Goal: Information Seeking & Learning: Learn about a topic

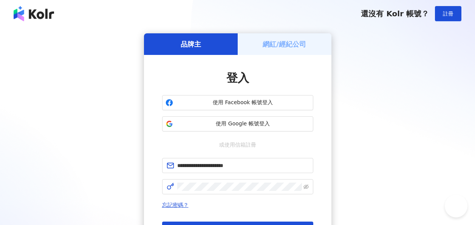
click at [249, 221] on button "登入" at bounding box center [237, 228] width 151 height 15
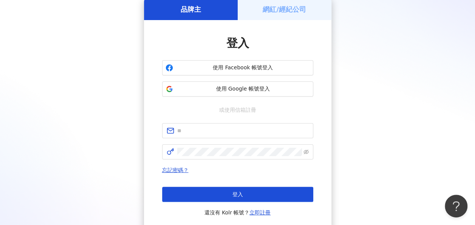
scroll to position [38, 0]
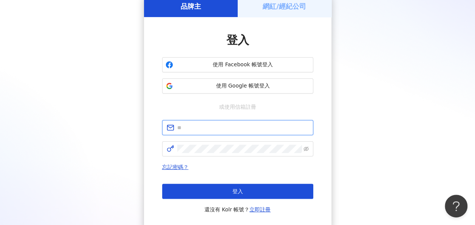
type input "**********"
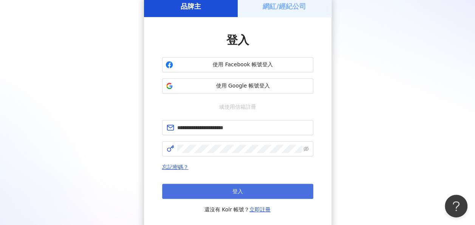
click at [252, 187] on button "登入" at bounding box center [237, 190] width 151 height 15
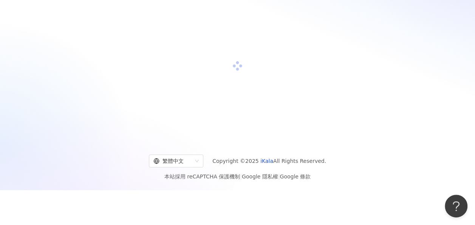
scroll to position [35, 0]
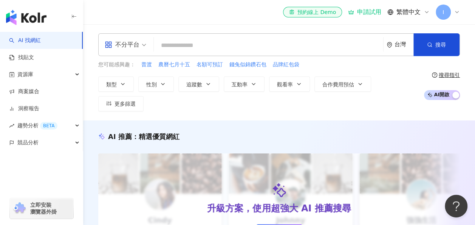
click at [456, 12] on icon at bounding box center [456, 12] width 3 height 2
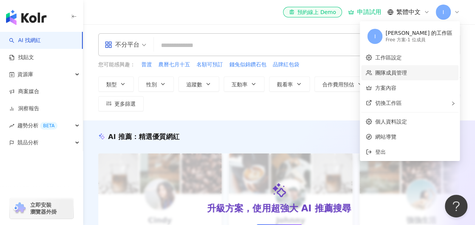
click at [407, 71] on link "團隊成員管理" at bounding box center [391, 73] width 32 height 6
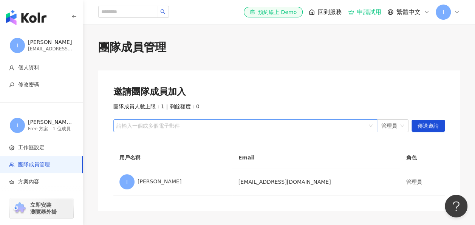
click at [199, 123] on div at bounding box center [241, 126] width 253 height 6
drag, startPoint x: 243, startPoint y: 126, endPoint x: 271, endPoint y: 125, distance: 27.6
click at [244, 126] on div at bounding box center [241, 126] width 253 height 6
paste input "**********"
click at [401, 125] on span "管理員" at bounding box center [392, 125] width 23 height 12
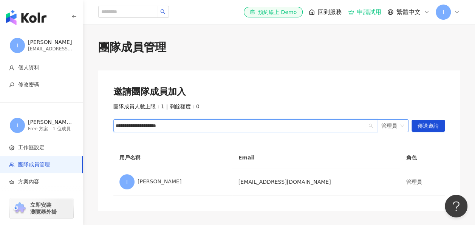
type input "**********"
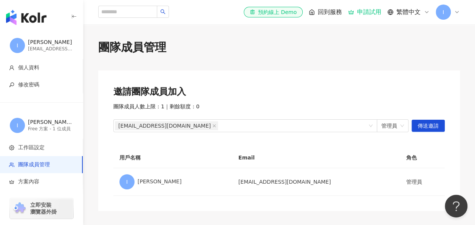
click at [426, 154] on th "角色" at bounding box center [422, 157] width 45 height 21
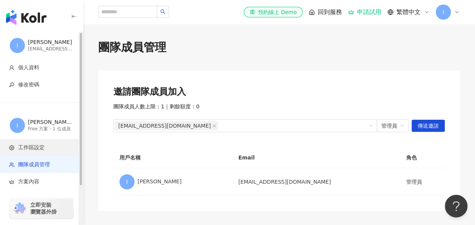
click at [51, 150] on span "工作區設定" at bounding box center [43, 148] width 68 height 8
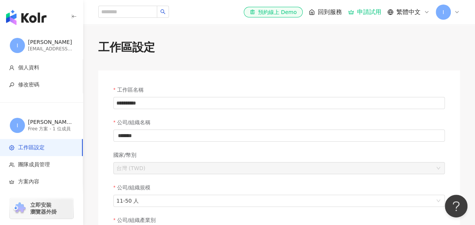
click at [459, 12] on icon at bounding box center [457, 12] width 6 height 6
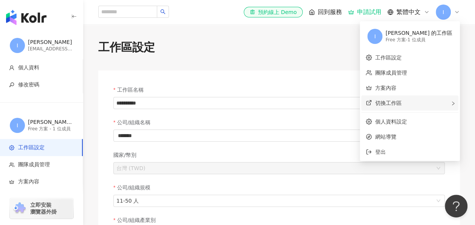
click at [434, 99] on div "切換工作區" at bounding box center [409, 102] width 97 height 15
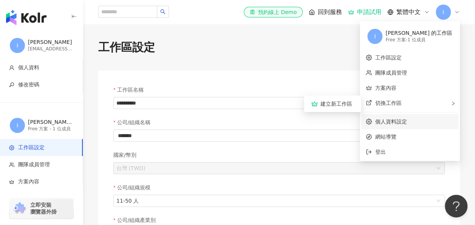
click at [407, 122] on link "個人資料設定" at bounding box center [391, 121] width 32 height 6
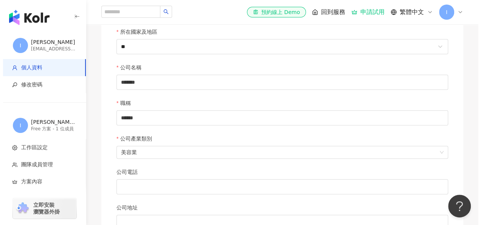
scroll to position [265, 0]
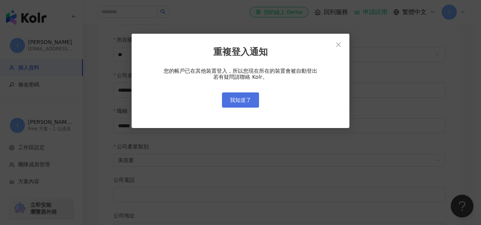
click at [242, 105] on button "我知道了" at bounding box center [240, 99] width 37 height 15
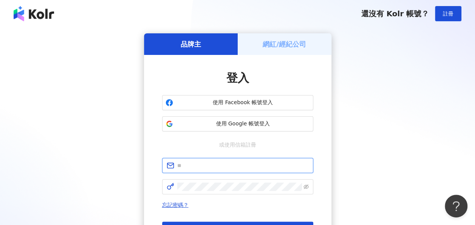
type input "**********"
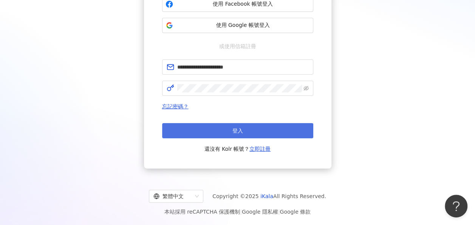
click at [259, 133] on button "登入" at bounding box center [237, 130] width 151 height 15
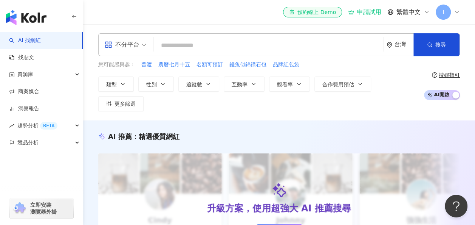
click at [445, 14] on span "I" at bounding box center [443, 12] width 15 height 15
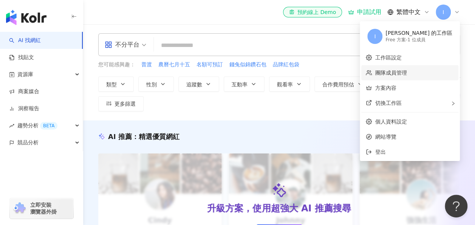
click at [407, 73] on link "團隊成員管理" at bounding box center [391, 73] width 32 height 6
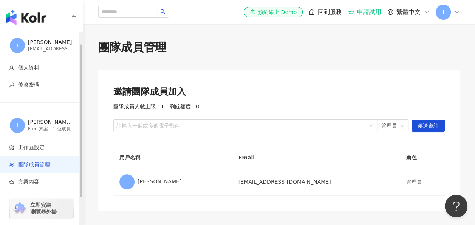
scroll to position [49, 0]
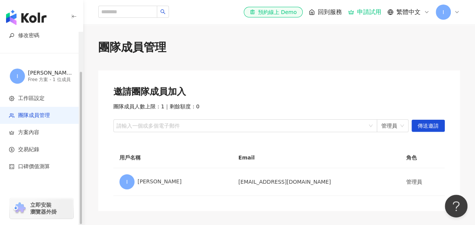
click at [48, 77] on div "Free 方案 - 1 位成員" at bounding box center [50, 79] width 45 height 6
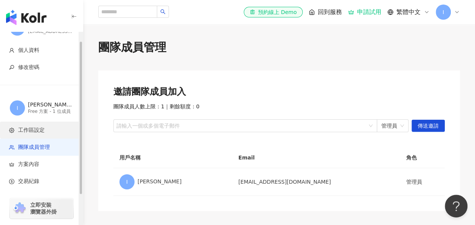
scroll to position [0, 0]
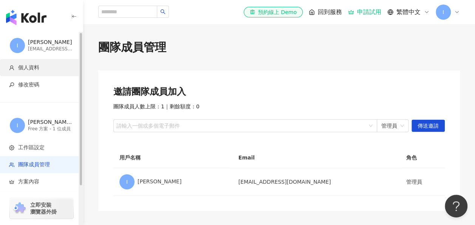
click at [48, 62] on li "個人資料" at bounding box center [41, 67] width 83 height 17
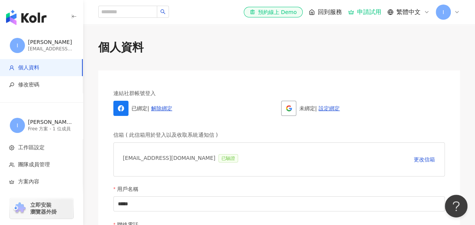
click at [30, 21] on img "button" at bounding box center [26, 17] width 40 height 15
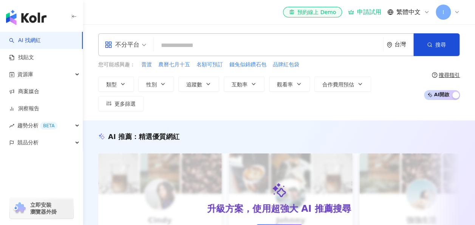
click at [445, 12] on span "I" at bounding box center [443, 12] width 15 height 15
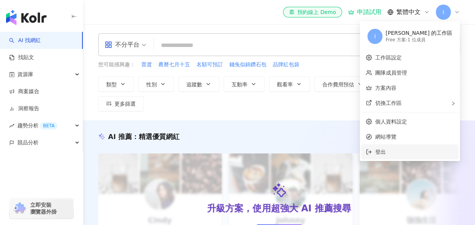
click at [418, 145] on li "登出" at bounding box center [409, 151] width 97 height 15
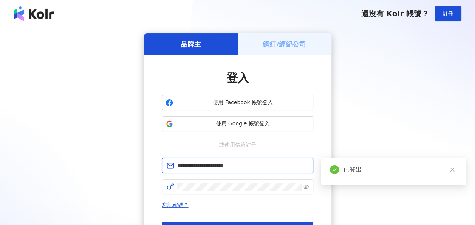
click at [256, 165] on input "**********" at bounding box center [243, 165] width 132 height 8
paste input "text"
type input "**********"
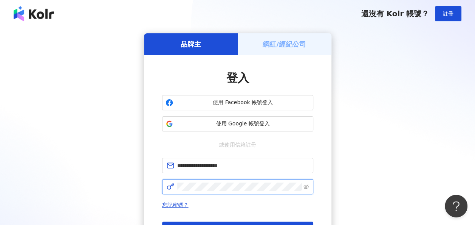
click button "登入" at bounding box center [237, 228] width 151 height 15
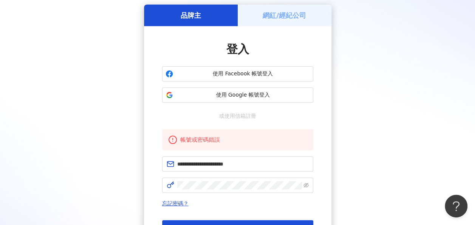
scroll to position [76, 0]
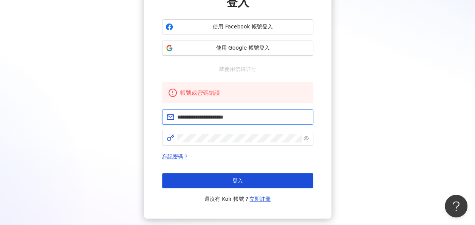
click at [244, 115] on input "**********" at bounding box center [243, 117] width 132 height 8
paste input "text"
type input "**********"
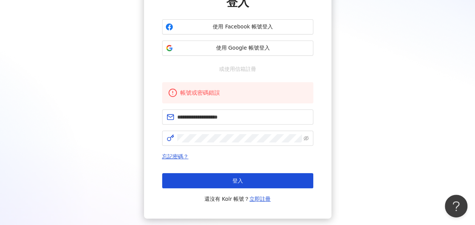
click at [338, 132] on div "**********" at bounding box center [237, 88] width 457 height 260
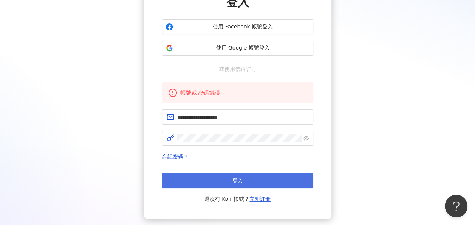
click at [293, 185] on button "登入" at bounding box center [237, 180] width 151 height 15
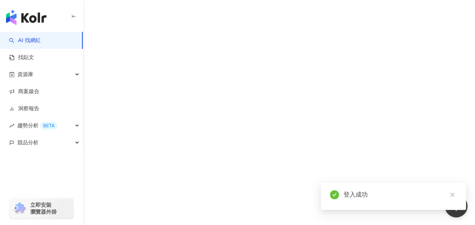
click at [412, 109] on div "AI 找網紅 找貼文 資源庫 商案媒合 洞察報告 趨勢分析 BETA 競品分析 立即安裝 瀏覽器外掛" at bounding box center [237, 112] width 475 height 225
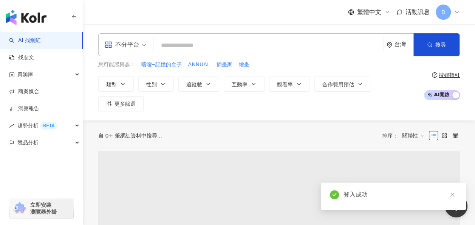
click at [446, 12] on span "D" at bounding box center [443, 12] width 15 height 15
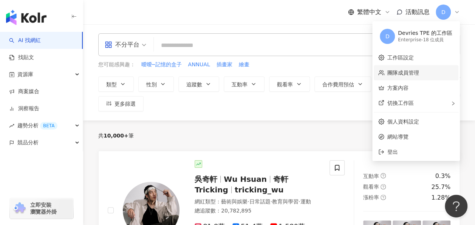
click at [419, 74] on link "團隊成員管理" at bounding box center [403, 73] width 32 height 6
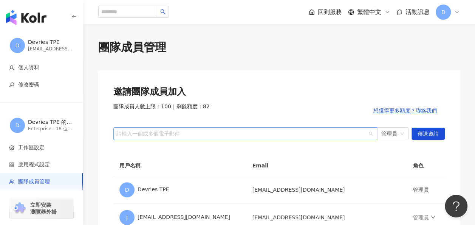
click at [222, 132] on div at bounding box center [241, 133] width 253 height 6
type input "*"
type input "*******"
drag, startPoint x: 280, startPoint y: 191, endPoint x: 347, endPoint y: 188, distance: 66.2
click at [347, 188] on td "dpg@devriesglobal.com" at bounding box center [326, 190] width 161 height 28
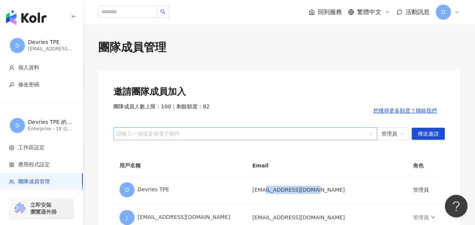
copy td "devriesglobal.com"
click at [220, 132] on div at bounding box center [241, 133] width 253 height 6
paste input "**********"
click at [116, 133] on input "**********" at bounding box center [139, 133] width 46 height 6
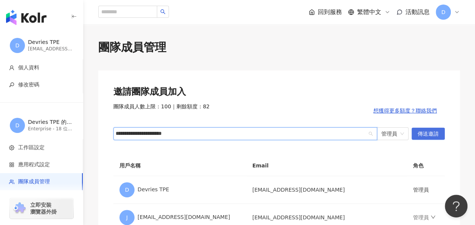
type input "**********"
click at [428, 130] on span "傳送邀請" at bounding box center [428, 134] width 21 height 12
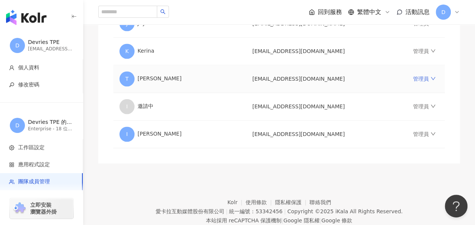
scroll to position [572, 0]
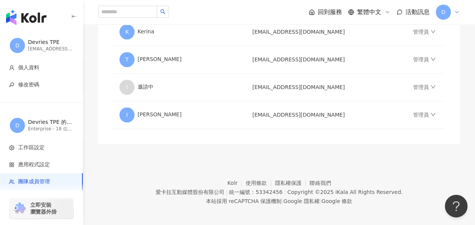
click at [447, 11] on span "D" at bounding box center [443, 12] width 15 height 15
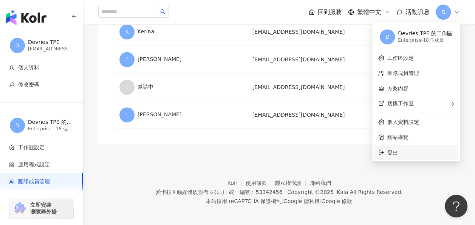
click at [411, 148] on span "登出" at bounding box center [420, 152] width 67 height 8
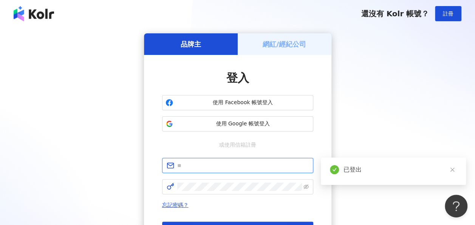
type input "**********"
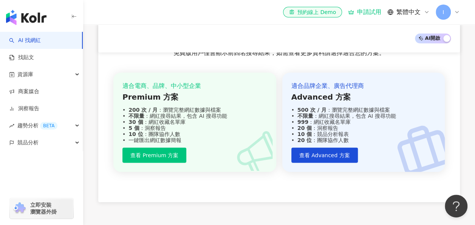
scroll to position [859, 0]
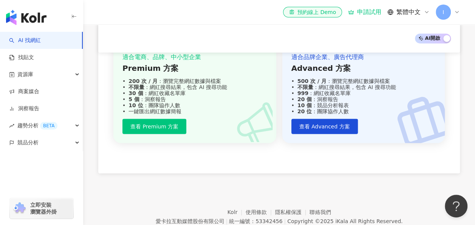
click at [441, 12] on span "I" at bounding box center [443, 12] width 15 height 15
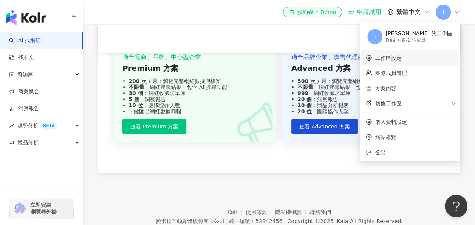
click at [401, 56] on link "工作區設定" at bounding box center [388, 58] width 26 height 6
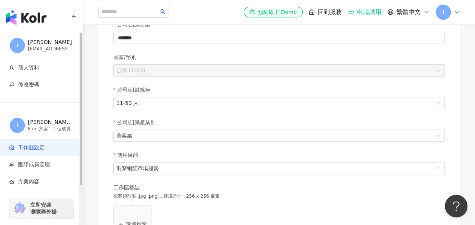
scroll to position [38, 0]
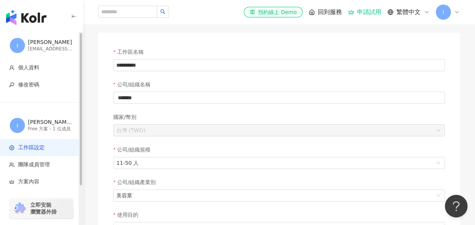
click at [56, 145] on span "工作區設定" at bounding box center [42, 148] width 67 height 8
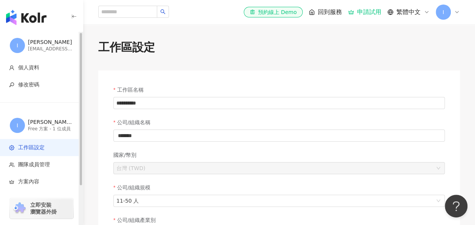
click at [56, 145] on span "工作區設定" at bounding box center [42, 148] width 67 height 8
click at [52, 161] on span "團隊成員管理" at bounding box center [43, 165] width 68 height 8
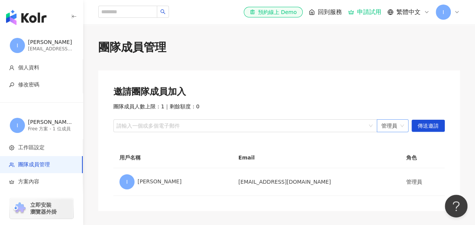
click at [401, 130] on span "管理員" at bounding box center [392, 125] width 23 height 12
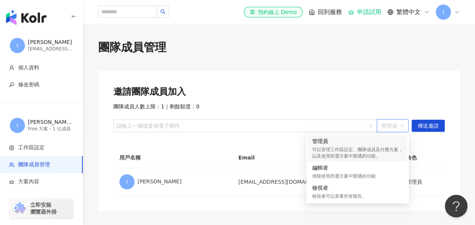
click at [364, 85] on div "邀請團隊成員加入 團隊成員人數上限：1 ｜ 剩餘額度：0 請輸入一個或多個電子郵件 管理員 傳送邀請 用戶名稱 Email 角色 I Irene IHuang…" at bounding box center [279, 140] width 362 height 140
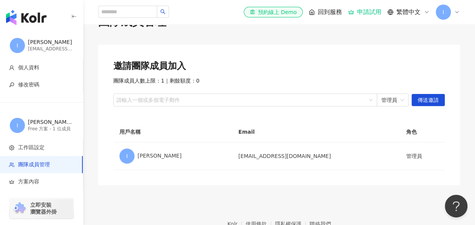
scroll to position [38, 0]
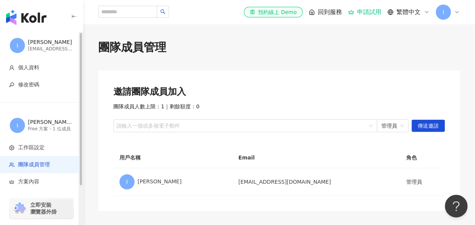
click at [43, 15] on img "button" at bounding box center [26, 17] width 40 height 15
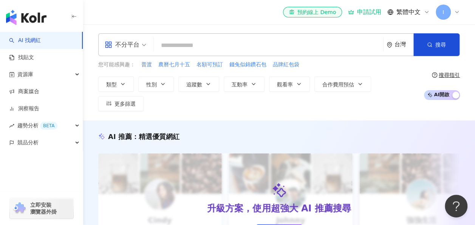
click at [443, 12] on span "I" at bounding box center [444, 12] width 2 height 8
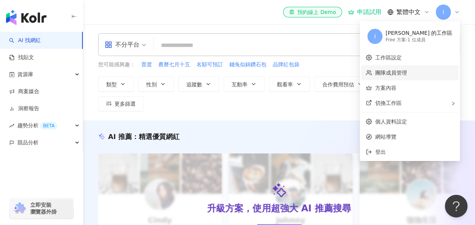
click at [407, 70] on link "團隊成員管理" at bounding box center [391, 73] width 32 height 6
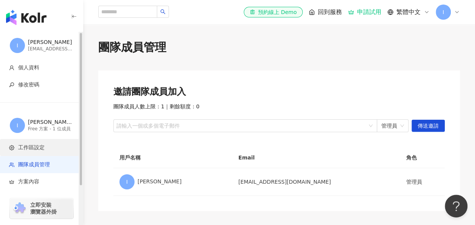
click at [26, 144] on span "工作區設定" at bounding box center [31, 148] width 26 height 8
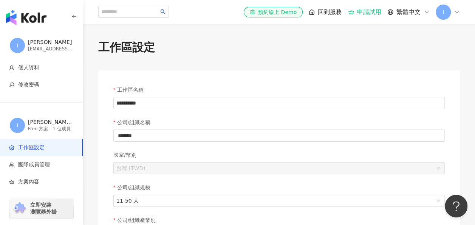
click at [443, 7] on span "I" at bounding box center [443, 12] width 15 height 15
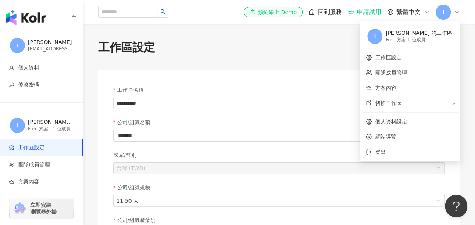
click at [433, 37] on div "Free 方案 - 1 位成員" at bounding box center [419, 40] width 67 height 6
click at [401, 56] on link "工作區設定" at bounding box center [388, 57] width 26 height 6
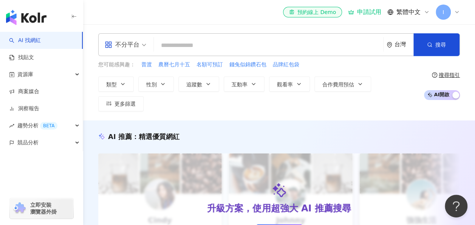
click at [445, 4] on div "el-icon-cs 預約線上 Demo 申請試用 繁體中文 I" at bounding box center [279, 12] width 362 height 24
click at [445, 6] on span "I" at bounding box center [443, 12] width 15 height 15
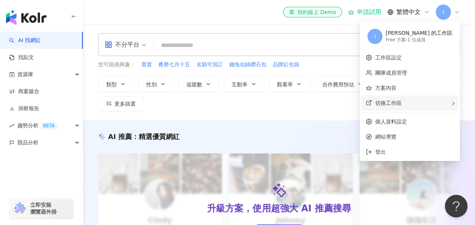
click at [429, 103] on div "切換工作區" at bounding box center [409, 102] width 97 height 15
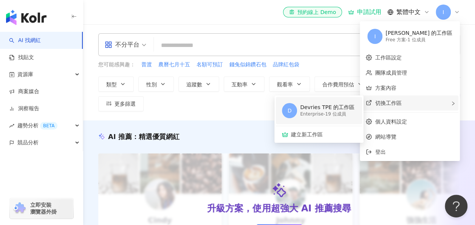
click at [355, 104] on div "Devries TPE 的工作區" at bounding box center [327, 108] width 54 height 8
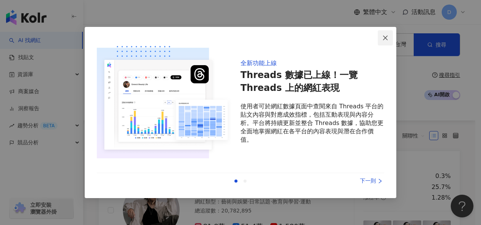
click at [382, 37] on icon "close" at bounding box center [385, 38] width 6 height 6
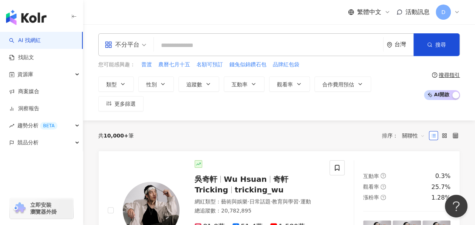
click at [248, 50] on input "search" at bounding box center [268, 45] width 223 height 14
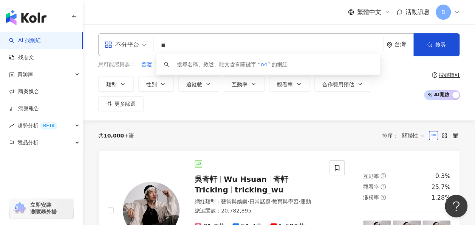
type input "*"
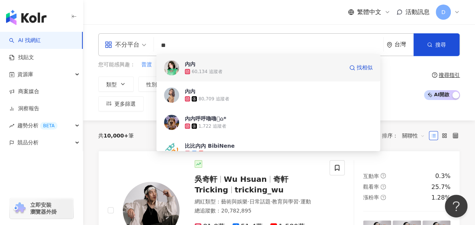
type input "*"
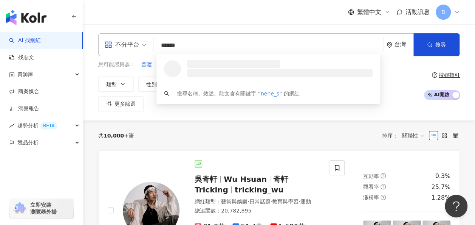
type input "*******"
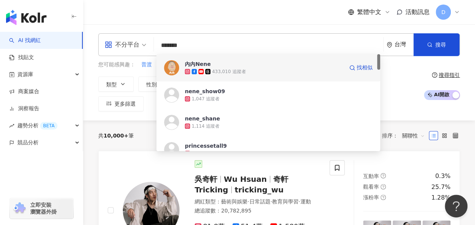
click at [214, 66] on span "內內Nene" at bounding box center [264, 64] width 159 height 8
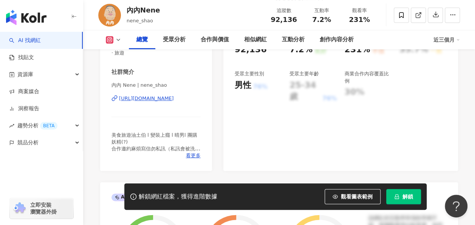
scroll to position [265, 0]
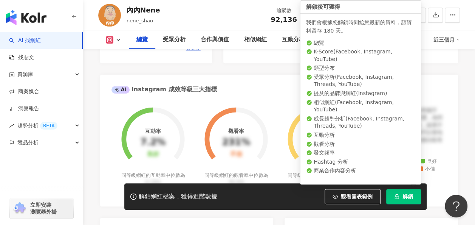
click at [403, 197] on span "解鎖" at bounding box center [408, 196] width 11 height 6
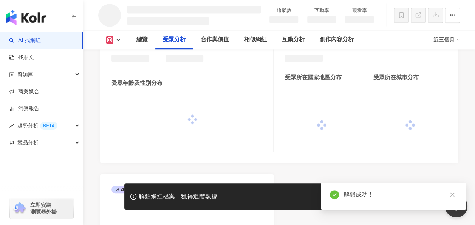
scroll to position [670, 0]
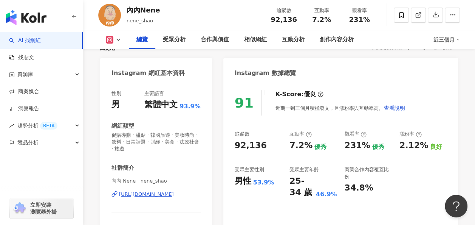
scroll to position [69, 0]
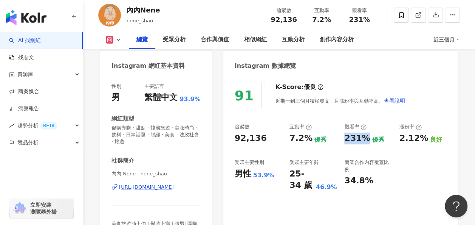
drag, startPoint x: 345, startPoint y: 139, endPoint x: 364, endPoint y: 138, distance: 18.6
click at [364, 138] on div "231%" at bounding box center [357, 138] width 26 height 12
copy div "231%"
drag, startPoint x: 286, startPoint y: 140, endPoint x: 308, endPoint y: 138, distance: 22.7
click at [308, 138] on div "追蹤數 92,136 互動率 7.2% 優秀 觀看率 231% 優秀 漲粉率 2.12% 良好 受眾主要性別 男性 53.9% 受眾主要年齡 25-34 歲 …" at bounding box center [341, 157] width 212 height 68
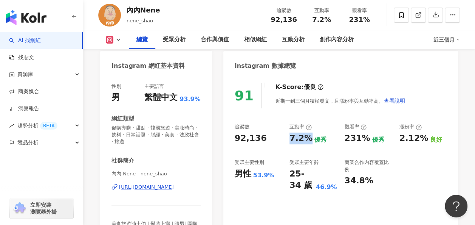
copy div "7.2%"
click at [141, 186] on div "https://www.instagram.com/nene_shao/" at bounding box center [146, 186] width 55 height 7
click at [41, 38] on link "AI 找網紅" at bounding box center [25, 41] width 32 height 8
click at [37, 37] on link "AI 找網紅" at bounding box center [25, 41] width 32 height 8
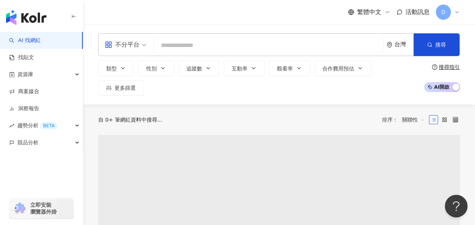
click at [233, 49] on input "search" at bounding box center [268, 45] width 223 height 14
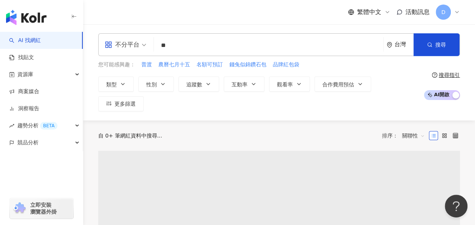
type input "**"
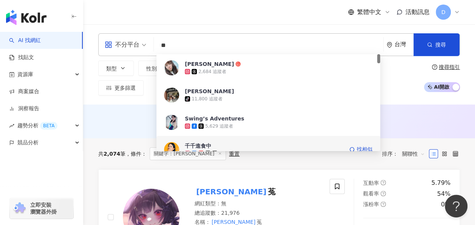
click at [223, 148] on span "千千進食中" at bounding box center [264, 146] width 159 height 8
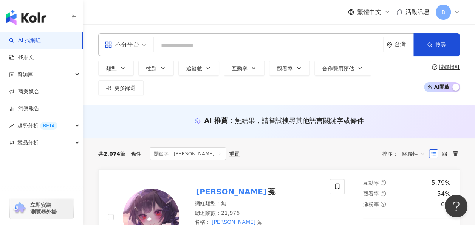
click at [191, 48] on input "search" at bounding box center [268, 45] width 223 height 14
paste input "**"
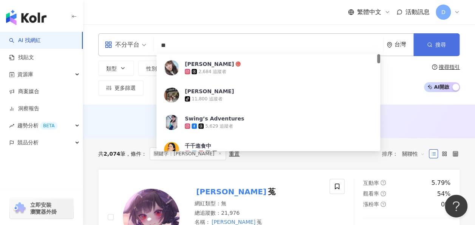
type input "**"
click at [427, 50] on button "搜尋" at bounding box center [437, 44] width 46 height 23
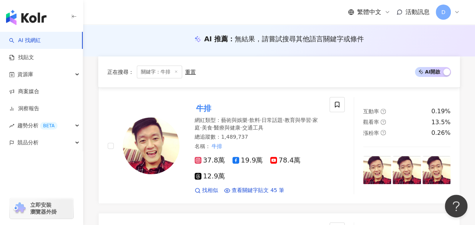
scroll to position [113, 0]
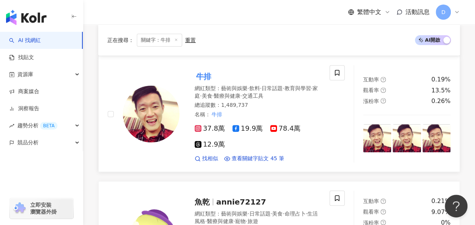
click at [209, 70] on mark "牛排" at bounding box center [204, 76] width 18 height 12
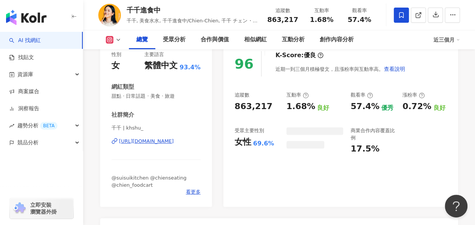
scroll to position [105, 0]
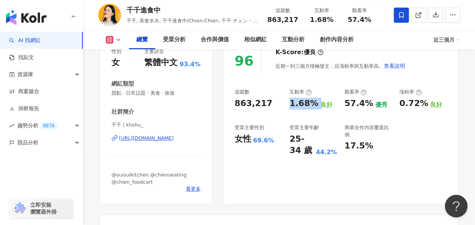
drag, startPoint x: 290, startPoint y: 104, endPoint x: 318, endPoint y: 102, distance: 28.8
click at [318, 102] on div "1.68% 良好" at bounding box center [313, 104] width 47 height 12
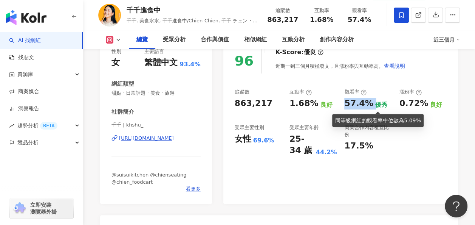
drag, startPoint x: 345, startPoint y: 102, endPoint x: 373, endPoint y: 104, distance: 28.0
click at [373, 104] on div "57.4% 優秀" at bounding box center [367, 104] width 47 height 12
copy div "57.4%"
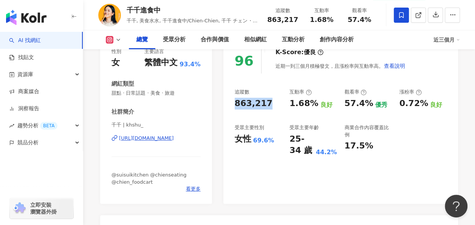
drag, startPoint x: 231, startPoint y: 104, endPoint x: 276, endPoint y: 104, distance: 45.0
click at [276, 104] on div "96 K-Score : 優良 近期一到三個月積極發文，且漲粉率與互動率高。 查看說明 追蹤數 863,217 互動率 1.68% 良好 觀看率 57.4% …" at bounding box center [340, 121] width 235 height 163
copy div "863,217"
click at [252, 179] on div "96 K-Score : 優良 近期一到三個月積極發文，且漲粉率與互動率高。 查看說明 追蹤數 863,217 互動率 1.68% 良好 觀看率 57.4% …" at bounding box center [340, 121] width 235 height 163
click at [33, 40] on link "AI 找網紅" at bounding box center [25, 41] width 32 height 8
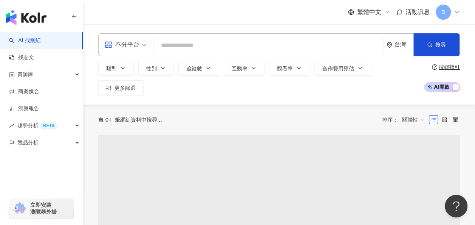
click at [202, 47] on input "search" at bounding box center [268, 45] width 223 height 14
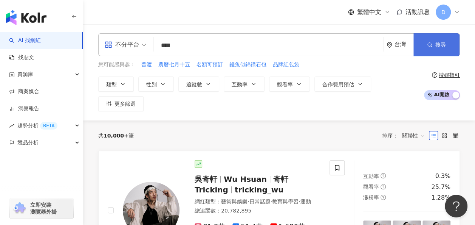
type input "****"
click at [436, 42] on span "搜尋" at bounding box center [440, 45] width 11 height 6
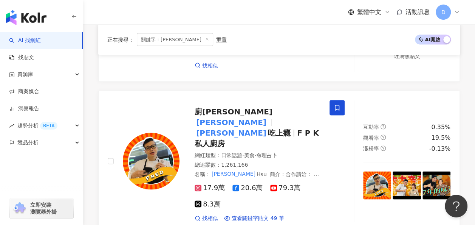
scroll to position [680, 0]
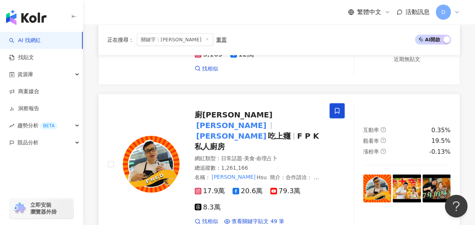
click at [246, 110] on span "廚佛瑞德 Fred" at bounding box center [235, 120] width 80 height 20
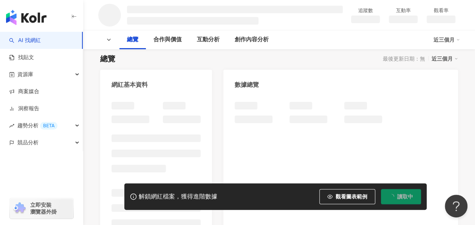
scroll to position [76, 0]
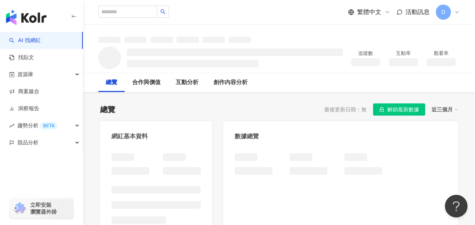
scroll to position [76, 0]
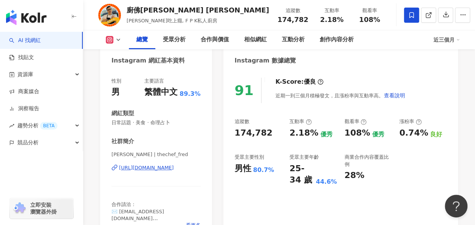
click at [429, 94] on div "91 K-Score : 優良 近期一到三個月積極發文，且漲粉率與互動率高。 查看說明" at bounding box center [341, 89] width 212 height 25
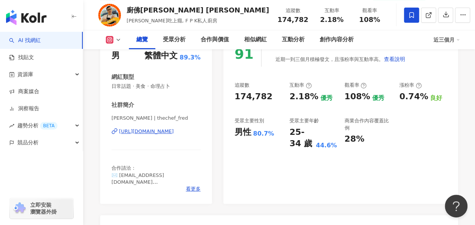
scroll to position [151, 0]
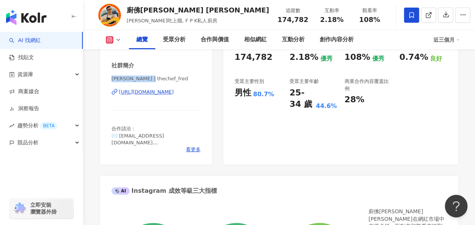
drag, startPoint x: 106, startPoint y: 79, endPoint x: 145, endPoint y: 81, distance: 39.0
click at [145, 81] on div "性別 男 主要語言 繁體中文 89.3% 網紅類型 日常話題 · 美食 · 命理占卜 社群簡介 [PERSON_NAME] | thechef_fred [U…" at bounding box center [156, 79] width 112 height 170
drag, startPoint x: 145, startPoint y: 81, endPoint x: 139, endPoint y: 81, distance: 6.4
click at [145, 81] on span "[PERSON_NAME] | thechef_fred" at bounding box center [156, 78] width 89 height 7
click at [128, 81] on span "[PERSON_NAME] | thechef_fred" at bounding box center [156, 78] width 89 height 7
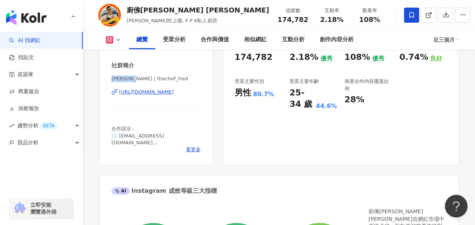
drag, startPoint x: 110, startPoint y: 80, endPoint x: 132, endPoint y: 81, distance: 21.9
click at [132, 81] on div "性別 男 主要語言 繁體中文 89.3% 網紅類型 日常話題 · 美食 · 命理占卜 社群簡介 [PERSON_NAME] | thechef_fred [U…" at bounding box center [156, 79] width 112 height 170
copy span "[PERSON_NAME]"
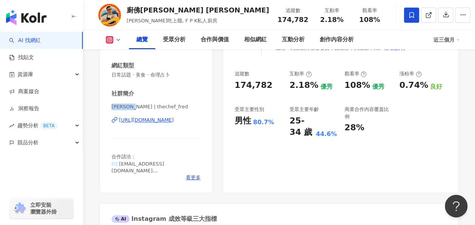
scroll to position [113, 0]
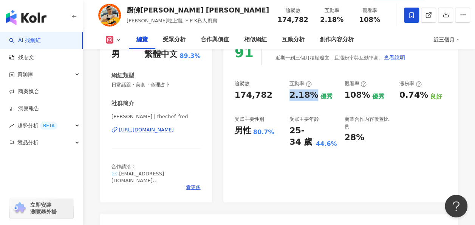
drag, startPoint x: 286, startPoint y: 98, endPoint x: 314, endPoint y: 94, distance: 28.3
click at [314, 94] on div "追蹤數 174,782 互動率 2.18% 優秀 觀看率 108% 優秀 漲粉率 0.74% 良好 受眾主要性別 男性 80.7% 受眾主要年齡 25-34 …" at bounding box center [341, 114] width 212 height 68
copy div "2.18%"
drag, startPoint x: 344, startPoint y: 99, endPoint x: 364, endPoint y: 98, distance: 20.4
click at [364, 98] on div "追蹤數 174,782 互動率 2.18% 優秀 觀看率 108% 優秀 漲粉率 0.74% 良好 受眾主要性別 男性 80.7% 受眾主要年齡 25-34 …" at bounding box center [341, 114] width 212 height 68
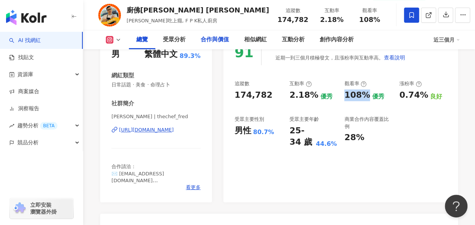
copy div "108%"
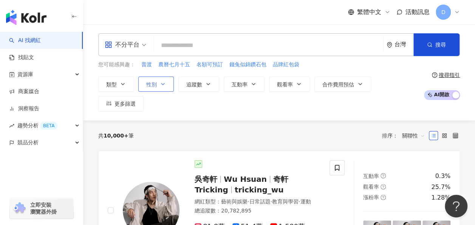
click at [156, 83] on span "性別" at bounding box center [151, 84] width 11 height 6
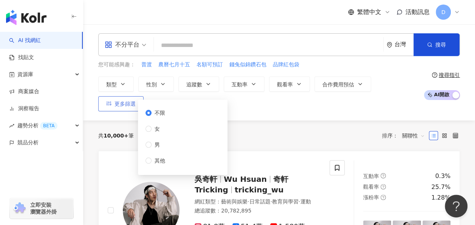
click at [112, 101] on icon "button" at bounding box center [108, 103] width 5 height 5
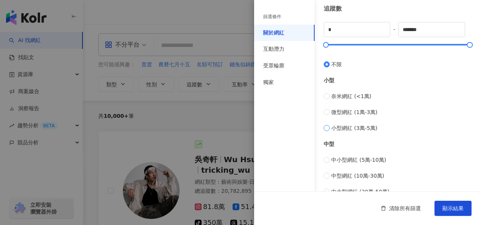
scroll to position [156, 0]
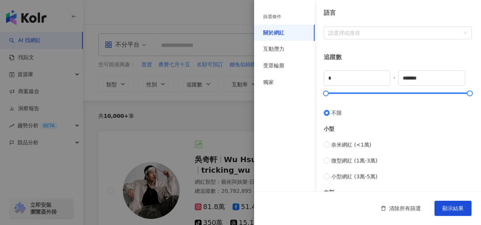
click at [377, 39] on div "關於網紅 類型 ( 請選擇您想要的類型 ) 尚未選擇任何類型 國家/地區 台灣 性別 不限 女 男 其他 語言 請選擇或搜尋 追蹤數 * - ******* …" at bounding box center [367, 113] width 227 height 538
click at [281, 64] on div "受眾輪廓" at bounding box center [273, 66] width 21 height 8
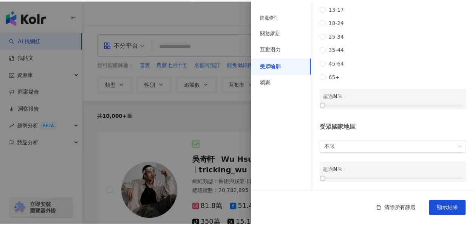
scroll to position [143, 0]
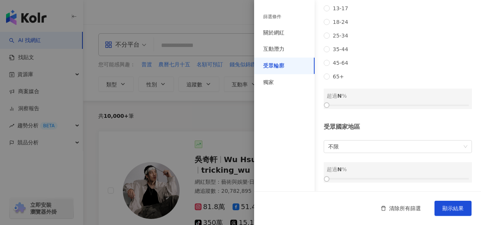
click at [136, 85] on div at bounding box center [240, 112] width 481 height 225
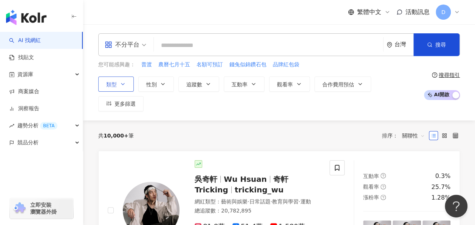
click at [116, 81] on span "類型" at bounding box center [111, 84] width 11 height 6
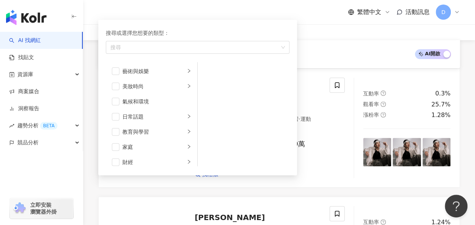
scroll to position [113, 0]
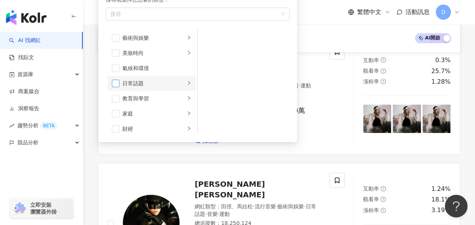
click at [115, 82] on span "button" at bounding box center [116, 83] width 8 height 8
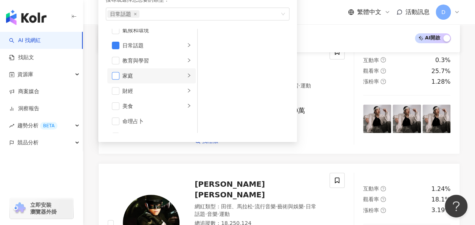
click at [119, 72] on span "button" at bounding box center [116, 76] width 8 height 8
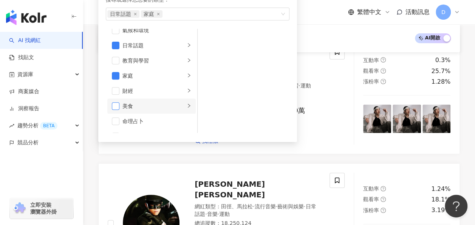
click at [117, 105] on span "button" at bounding box center [116, 106] width 8 height 8
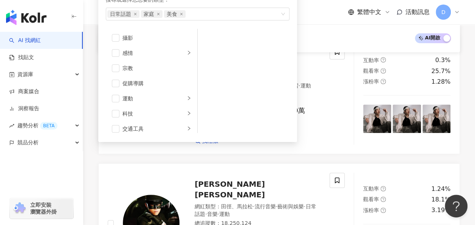
scroll to position [262, 0]
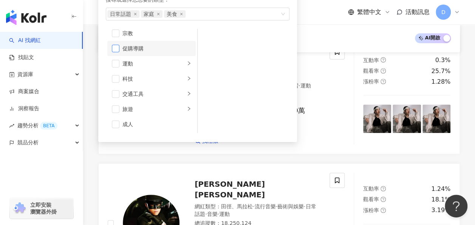
click at [113, 48] on span "button" at bounding box center [116, 49] width 8 height 8
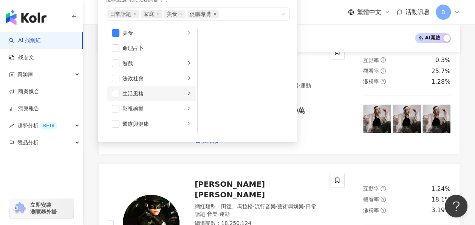
scroll to position [0, 0]
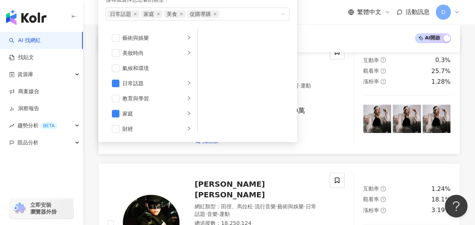
click at [327, 65] on div "[PERSON_NAME][PERSON_NAME] Hsuan 奇軒Tricking tricking_wu 網紅類型 ： 藝術與娛樂 · 日常話題 · 教…" at bounding box center [219, 94] width 222 height 101
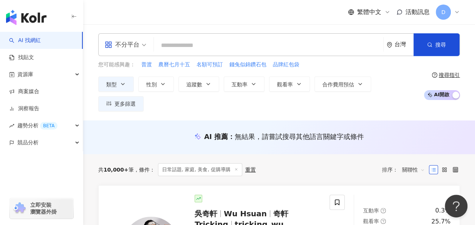
click at [184, 44] on input "search" at bounding box center [268, 45] width 223 height 14
click at [449, 38] on button "搜尋" at bounding box center [437, 44] width 46 height 23
click at [330, 61] on div "您可能感興趣： 普渡 農曆七月十五 名額可預訂 錢兔似錦鑽石包 品牌紅包袋" at bounding box center [259, 64] width 322 height 8
click at [223, 42] on input "search" at bounding box center [268, 45] width 223 height 14
click at [125, 84] on icon "button" at bounding box center [123, 84] width 6 height 6
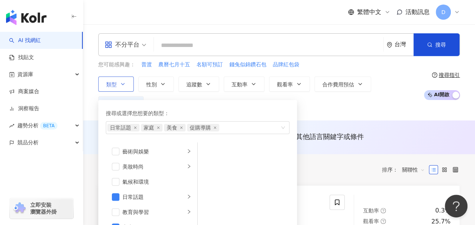
click at [125, 84] on icon "button" at bounding box center [123, 84] width 6 height 6
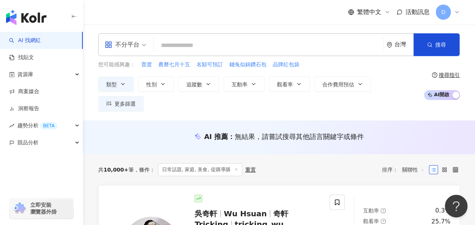
click at [137, 54] on span at bounding box center [126, 45] width 42 height 22
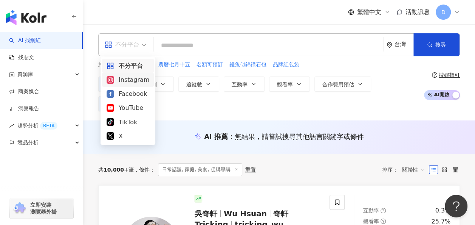
click at [131, 81] on div "Instagram" at bounding box center [128, 79] width 43 height 9
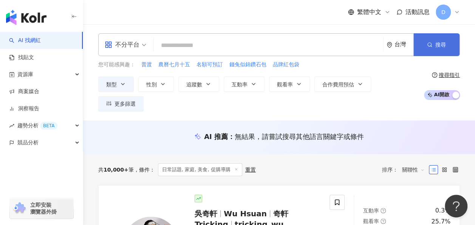
click at [428, 38] on button "搜尋" at bounding box center [437, 44] width 46 height 23
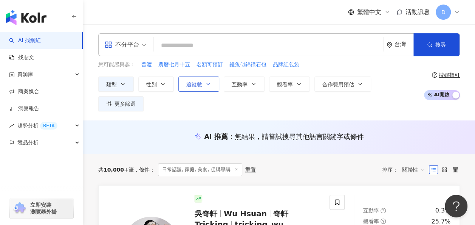
click at [207, 84] on icon "button" at bounding box center [208, 84] width 3 height 2
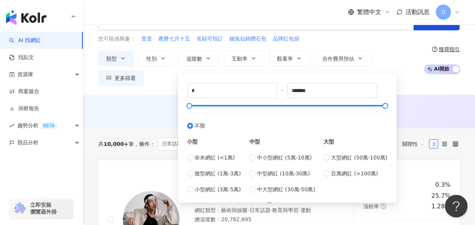
scroll to position [38, 0]
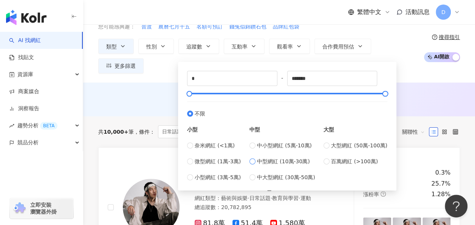
click at [262, 162] on span "中型網紅 (10萬-30萬)" at bounding box center [283, 161] width 53 height 8
type input "******"
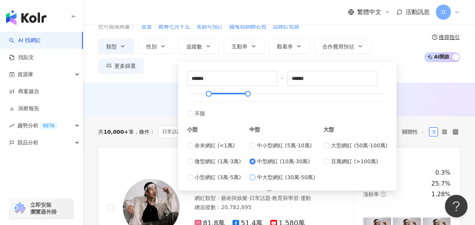
click at [265, 177] on span "中大型網紅 (30萬-50萬)" at bounding box center [286, 177] width 58 height 8
type input "******"
click at [285, 161] on span "中型網紅 (10萬-30萬)" at bounding box center [283, 161] width 53 height 8
type input "******"
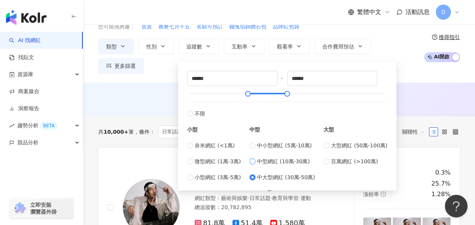
type input "******"
drag, startPoint x: 293, startPoint y: 174, endPoint x: 314, endPoint y: 160, distance: 25.4
click at [293, 174] on span "中大型網紅 (30萬-50萬)" at bounding box center [286, 177] width 58 height 8
type input "******"
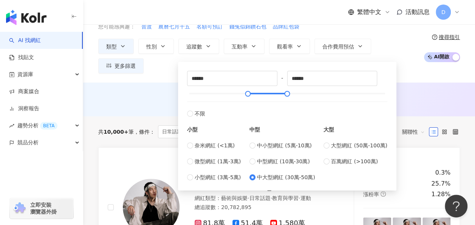
click at [407, 116] on div "共 10,000+ 筆 條件 ： 日常話題, 家庭, 美食, 促購導購 重置 排序： 關聯性" at bounding box center [279, 131] width 362 height 31
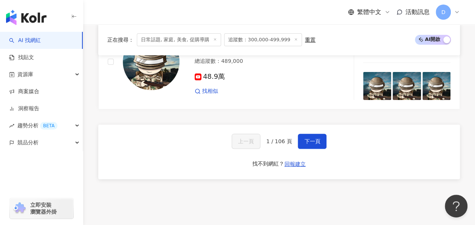
scroll to position [1474, 0]
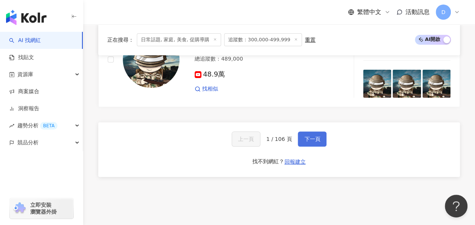
click at [316, 136] on span "下一頁" at bounding box center [312, 139] width 16 height 6
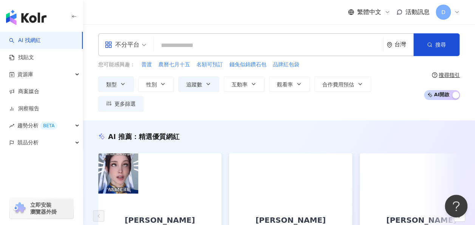
scroll to position [0, 0]
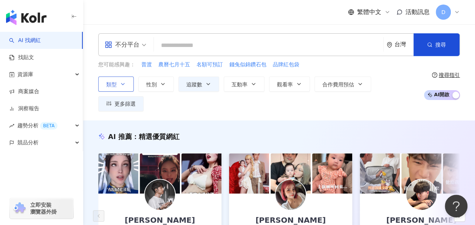
click at [127, 85] on button "類型" at bounding box center [116, 83] width 36 height 15
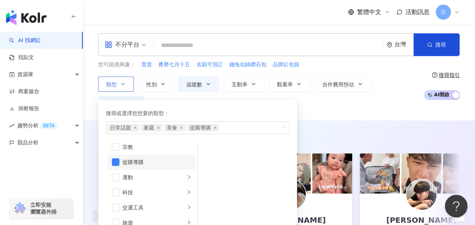
scroll to position [110, 0]
click at [187, 146] on icon "right" at bounding box center [189, 146] width 5 height 5
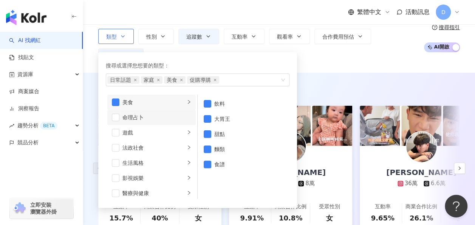
scroll to position [38, 0]
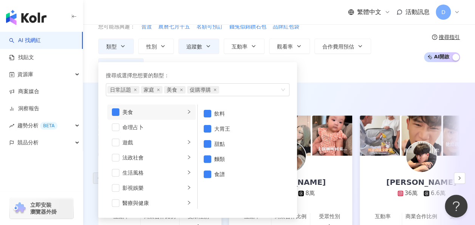
click at [339, 94] on div "AI 推薦 ： 精選優質網紅" at bounding box center [279, 98] width 362 height 9
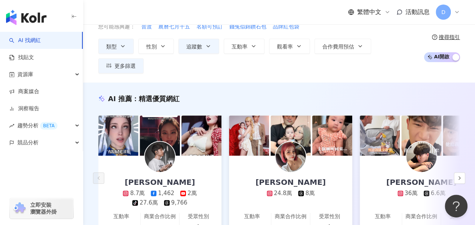
scroll to position [0, 0]
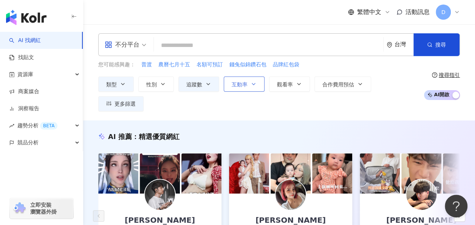
click at [252, 84] on icon "button" at bounding box center [253, 84] width 3 height 2
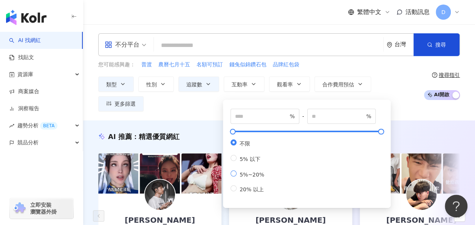
click at [257, 175] on span "5%~20%" at bounding box center [252, 174] width 31 height 6
type input "*"
type input "**"
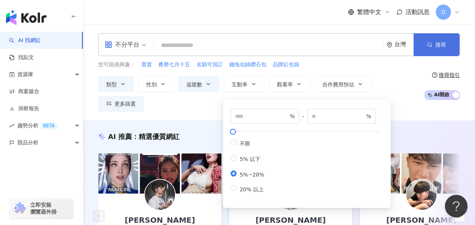
click at [440, 44] on span "搜尋" at bounding box center [440, 45] width 11 height 6
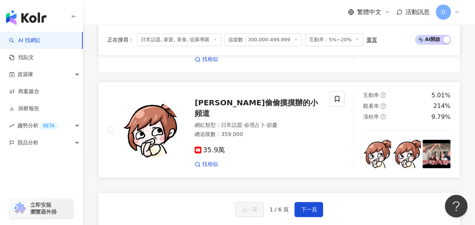
scroll to position [1399, 0]
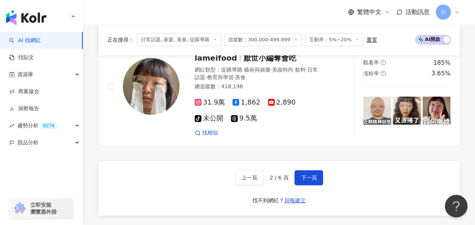
scroll to position [1440, 0]
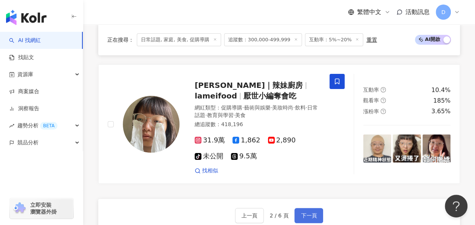
click at [311, 212] on span "下一頁" at bounding box center [309, 215] width 16 height 6
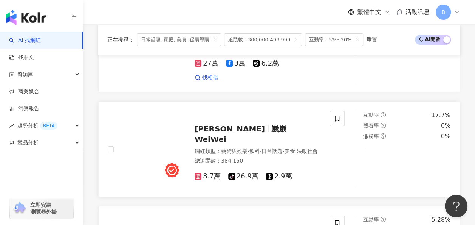
scroll to position [1436, 0]
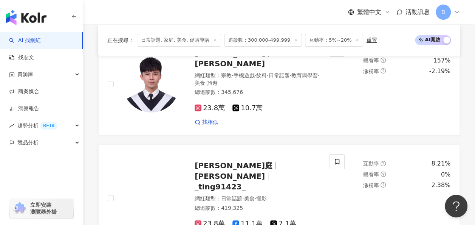
scroll to position [1386, 0]
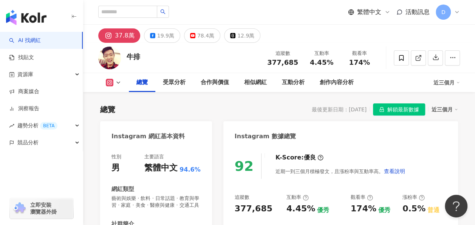
scroll to position [113, 0]
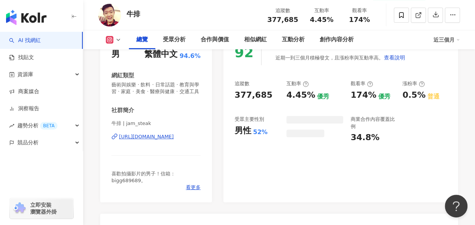
click at [306, 95] on div "追蹤數 377,685 互動率 4.45% 優秀 觀看率 174% 優秀 漲粉率 0.5% 普通 受眾主要性別 男性 52% 商業合作內容覆蓋比例 34.8%" at bounding box center [341, 111] width 212 height 63
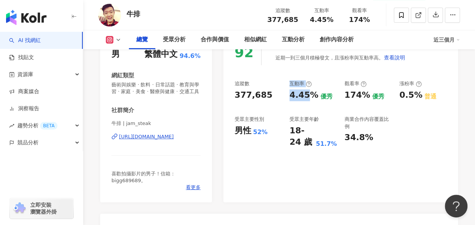
click at [307, 96] on div "4.45%" at bounding box center [304, 95] width 29 height 12
click at [298, 98] on div "4.45%" at bounding box center [304, 95] width 29 height 12
click at [322, 113] on div "追蹤數 377,685 互動率 4.45% 優秀 觀看率 174% 優秀 漲粉率 0.5% 普通 受眾主要性別 男性 52% 受眾主要年齡 18-24 歲 5…" at bounding box center [341, 114] width 212 height 68
click at [298, 95] on div "4.45%" at bounding box center [304, 95] width 29 height 12
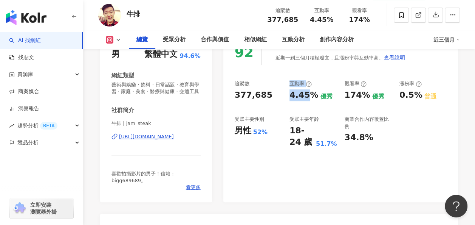
click at [298, 95] on div "4.45%" at bounding box center [304, 95] width 29 height 12
drag, startPoint x: 344, startPoint y: 98, endPoint x: 366, endPoint y: 97, distance: 22.0
click at [366, 97] on div "174%" at bounding box center [357, 95] width 26 height 12
copy div "174%"
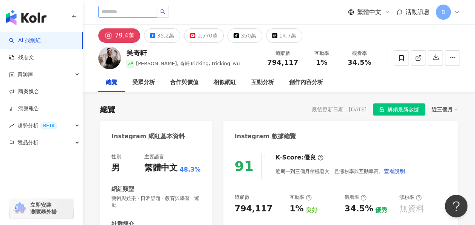
drag, startPoint x: 50, startPoint y: 40, endPoint x: 128, endPoint y: 10, distance: 83.4
click at [41, 40] on link "AI 找網紅" at bounding box center [25, 41] width 32 height 8
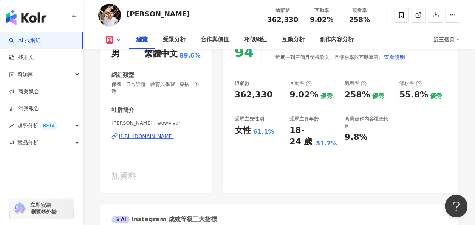
scroll to position [113, 0]
click at [161, 135] on div "https://www.instagram.com/wow4ivan/" at bounding box center [146, 136] width 55 height 7
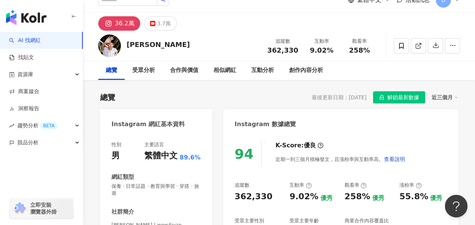
scroll to position [0, 0]
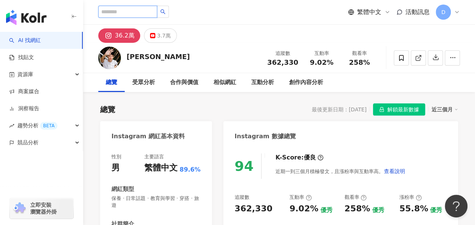
click at [146, 11] on input "search" at bounding box center [127, 12] width 59 height 12
paste input "********"
type input "********"
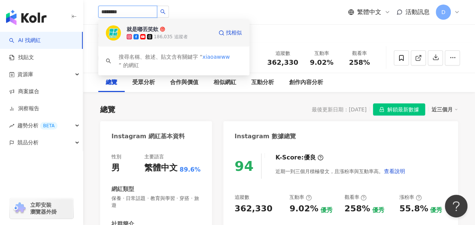
click at [130, 29] on div "就是嘟丟笑欸" at bounding box center [143, 29] width 32 height 8
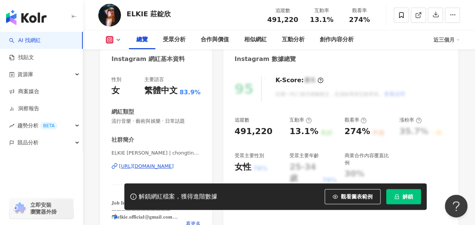
scroll to position [151, 0]
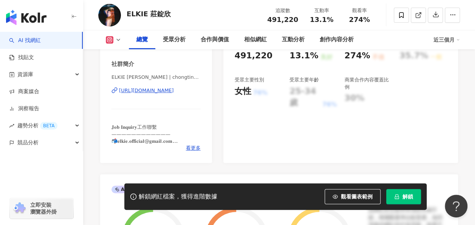
click at [174, 90] on div "[URL][DOMAIN_NAME]" at bounding box center [146, 90] width 55 height 7
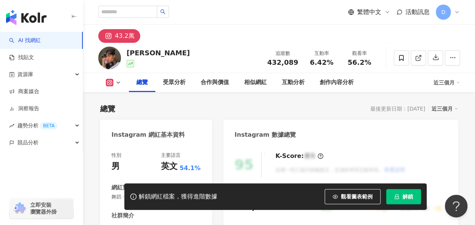
scroll to position [113, 0]
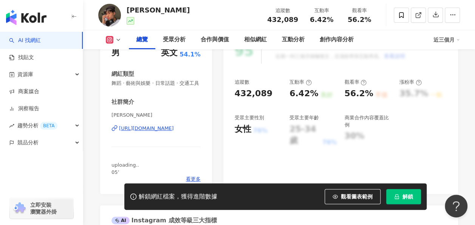
click at [166, 132] on div "https://www.instagram.com/danny_chungg/" at bounding box center [146, 128] width 55 height 7
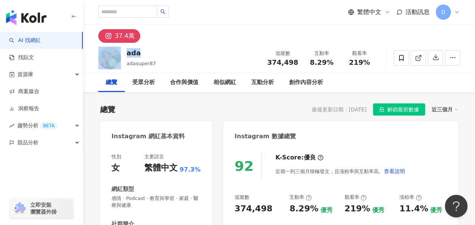
drag, startPoint x: 138, startPoint y: 50, endPoint x: 129, endPoint y: 54, distance: 10.5
click at [120, 50] on div "ada adasuper87 追蹤數 374,498 互動率 8.29% 觀看率 219%" at bounding box center [279, 58] width 392 height 30
copy div "ada"
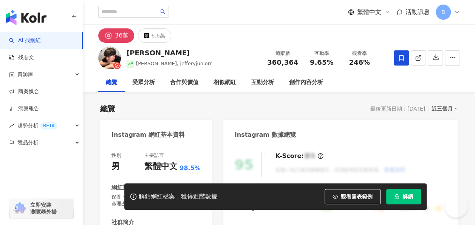
click at [406, 188] on div "解鎖網紅檔案，獲得進階數據 觀看圖表範例 解鎖" at bounding box center [275, 196] width 302 height 26
click at [405, 194] on span "解鎖" at bounding box center [408, 196] width 11 height 6
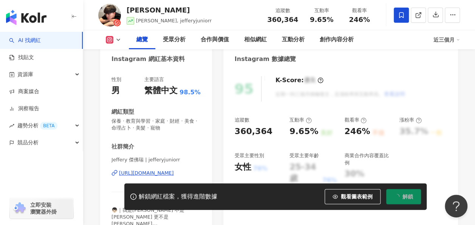
scroll to position [113, 0]
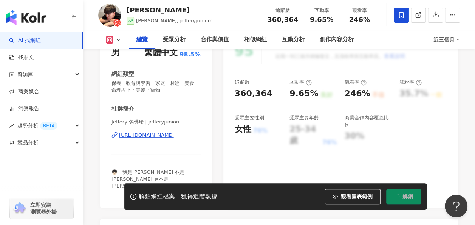
click at [150, 134] on div "[URL][DOMAIN_NAME]" at bounding box center [146, 135] width 55 height 7
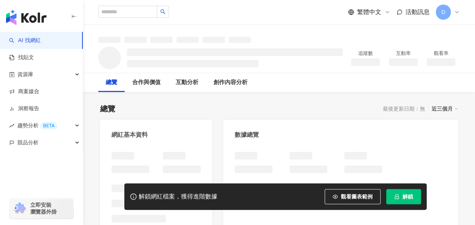
click at [401, 197] on button "解鎖" at bounding box center [403, 196] width 35 height 15
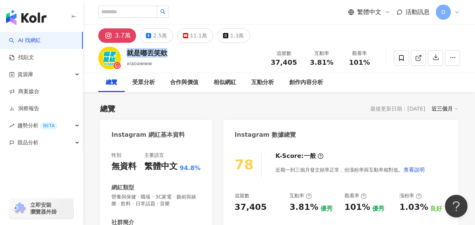
drag, startPoint x: 129, startPoint y: 54, endPoint x: 168, endPoint y: 54, distance: 38.9
click at [168, 54] on div "就是嘟丟笑欸 xiaoawww 追蹤數 37,405 互動率 3.81% 觀看率 101%" at bounding box center [279, 58] width 392 height 30
copy div "就是嘟丟笑欸"
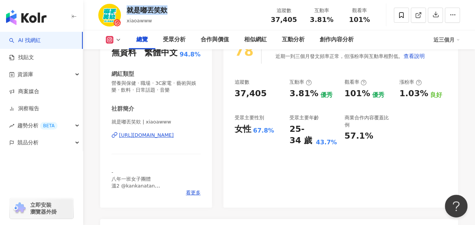
scroll to position [76, 0]
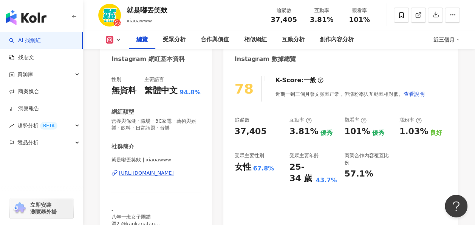
click at [411, 170] on div "追蹤數 37,405 互動率 3.81% 優秀 觀看率 101% 優秀 漲粉率 1.03% 良好 受眾主要性別 女性 67.8% 受眾主要年齡 25-34 歲…" at bounding box center [341, 150] width 212 height 68
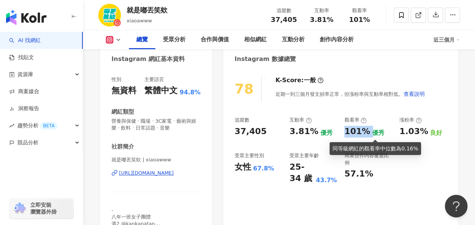
drag, startPoint x: 344, startPoint y: 132, endPoint x: 368, endPoint y: 133, distance: 24.2
click at [368, 133] on div "追蹤數 37,405 互動率 3.81% 優秀 觀看率 101% 優秀 漲粉率 1.03% 良好 受眾主要性別 女性 67.8% 受眾主要年齡 25-34 歲…" at bounding box center [341, 150] width 212 height 68
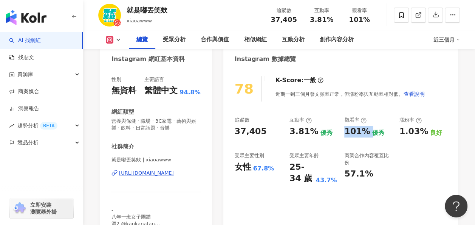
copy div "101%"
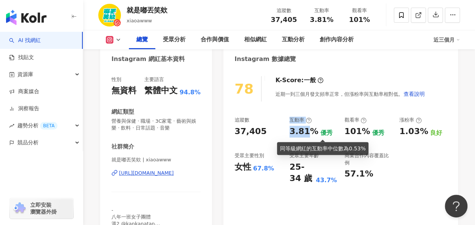
drag, startPoint x: 285, startPoint y: 130, endPoint x: 310, endPoint y: 132, distance: 25.4
click at [310, 132] on div "追蹤數 37,405 互動率 3.81% 優秀 觀看率 101% 優秀 漲粉率 1.03% 良好 受眾主要性別 女性 67.8% 受眾主要年齡 25-34 歲…" at bounding box center [341, 150] width 212 height 68
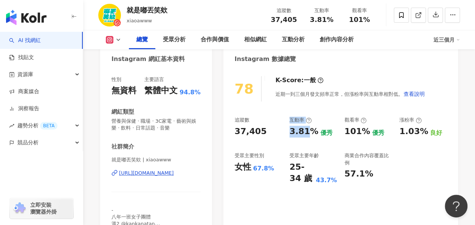
drag, startPoint x: 310, startPoint y: 132, endPoint x: 305, endPoint y: 133, distance: 5.5
click at [310, 132] on div "3.81%" at bounding box center [304, 131] width 29 height 12
click at [301, 133] on div "3.81%" at bounding box center [304, 131] width 29 height 12
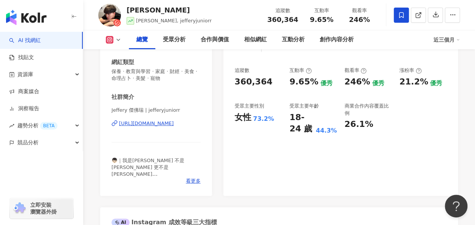
scroll to position [113, 0]
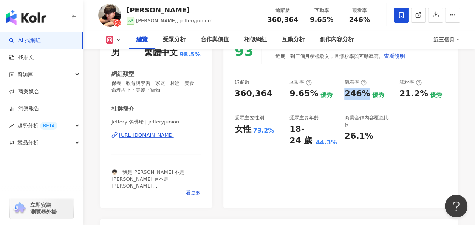
drag, startPoint x: 342, startPoint y: 94, endPoint x: 365, endPoint y: 94, distance: 22.7
click at [365, 94] on div "追蹤數 360,364 互動率 9.65% 優秀 觀看率 246% 優秀 漲粉率 21.2% 優秀 受眾主要性別 女性 73.2% 受眾主要年齡 18-24 …" at bounding box center [341, 113] width 212 height 68
copy div "246%"
drag, startPoint x: 289, startPoint y: 95, endPoint x: 312, endPoint y: 94, distance: 23.1
click at [312, 94] on div "追蹤數 360,364 互動率 9.65% 優秀 觀看率 246% 優秀 漲粉率 21.2% 優秀 受眾主要性別 女性 73.2% 受眾主要年齡 18-24 …" at bounding box center [341, 113] width 212 height 68
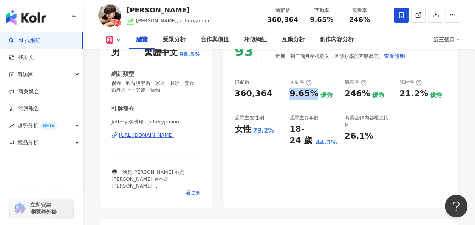
copy div "9.65%"
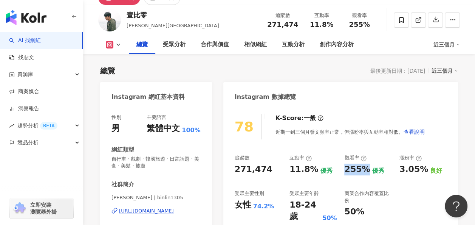
drag, startPoint x: 343, startPoint y: 172, endPoint x: 364, endPoint y: 169, distance: 20.5
click at [364, 169] on div "追蹤數 271,474 互動率 11.8% 優秀 觀看率 255% 優秀 漲粉率 3.05% 良好 受眾主要性別 女性 74.2% 受眾主要年齡 18-24 …" at bounding box center [341, 188] width 212 height 68
copy div "255%"
drag, startPoint x: 287, startPoint y: 169, endPoint x: 313, endPoint y: 169, distance: 25.7
click at [313, 169] on div "追蹤數 271,474 互動率 11.8% 優秀 觀看率 255% 優秀 漲粉率 3.05% 良好 受眾主要性別 女性 74.2% 受眾主要年齡 18-24 …" at bounding box center [341, 188] width 212 height 68
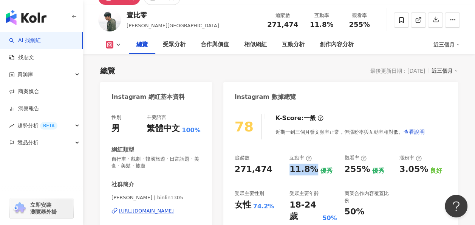
copy div "11.8%"
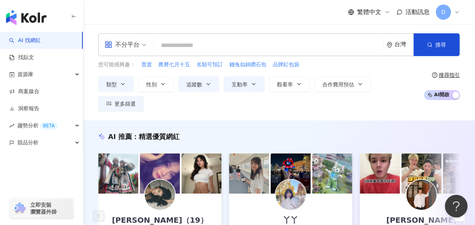
click at [197, 43] on input "search" at bounding box center [268, 45] width 223 height 14
paste input "********"
type input "********"
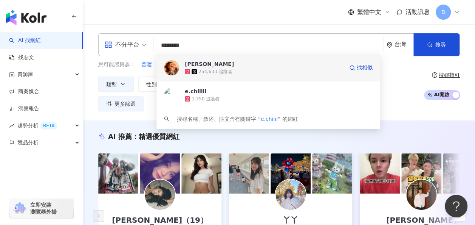
click at [175, 61] on img at bounding box center [171, 67] width 15 height 15
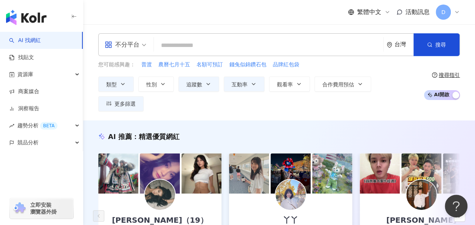
click at [204, 47] on input "search" at bounding box center [268, 45] width 223 height 14
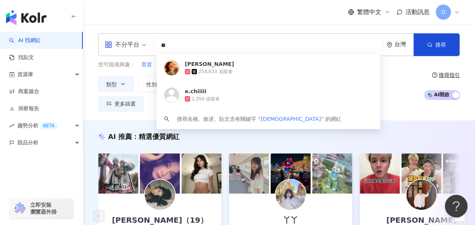
type input "***"
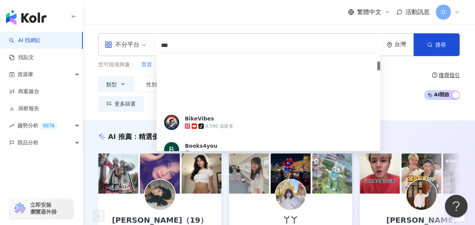
scroll to position [113, 0]
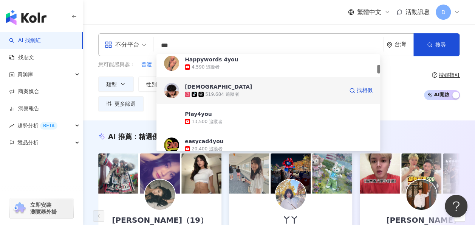
click at [212, 95] on div "519,684 追蹤者" at bounding box center [222, 94] width 34 height 6
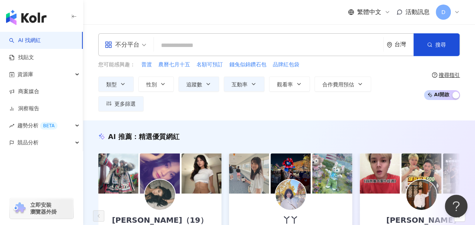
click at [234, 48] on input "search" at bounding box center [268, 45] width 223 height 14
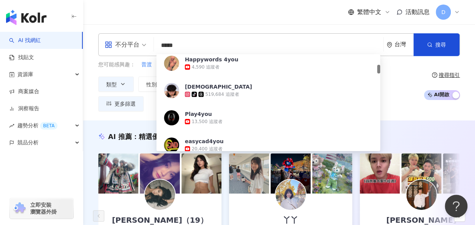
type input "******"
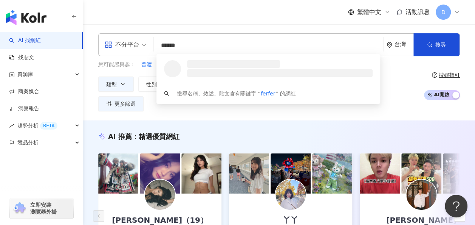
scroll to position [0, 0]
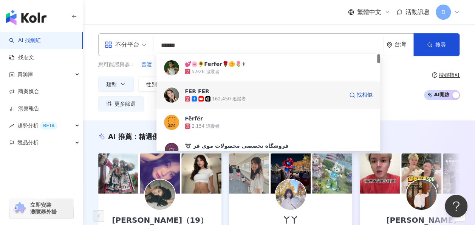
click at [231, 92] on span "FER FER" at bounding box center [264, 91] width 159 height 8
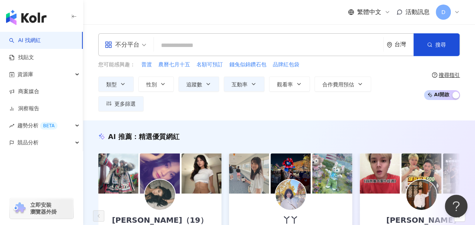
paste input "*******"
type input "*******"
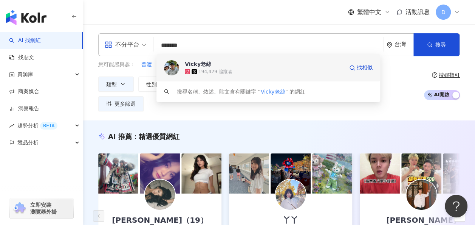
click at [246, 68] on div "194,429 追蹤者" at bounding box center [264, 72] width 159 height 8
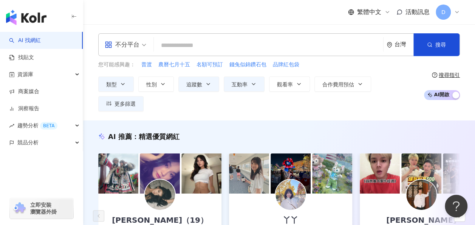
paste input "*****"
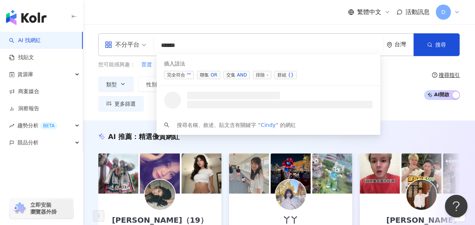
type input "*******"
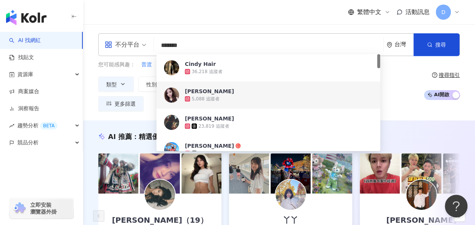
click at [212, 84] on div "Cindy H. 5,088 追蹤者" at bounding box center [268, 94] width 224 height 27
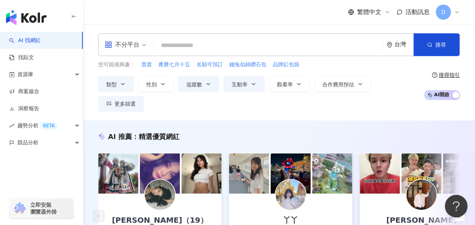
click at [203, 44] on input "search" at bounding box center [268, 45] width 223 height 14
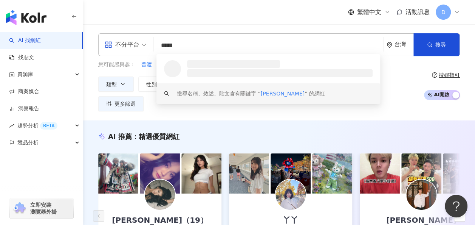
type input "******"
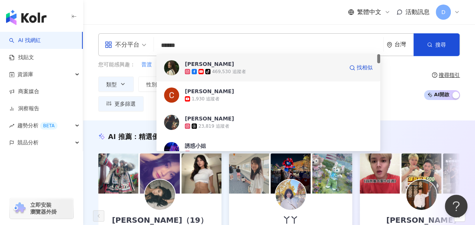
click at [215, 67] on span "Cindy H" at bounding box center [264, 64] width 159 height 8
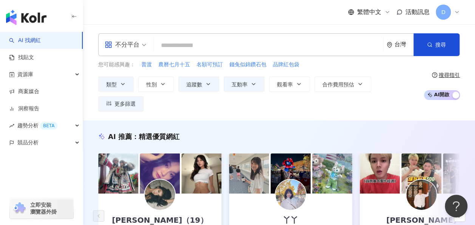
paste input "*****"
type input "*****"
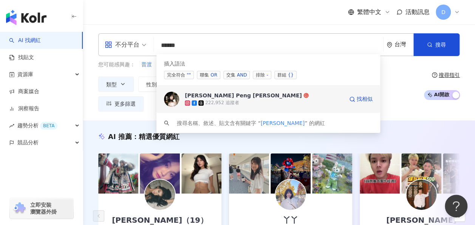
click at [240, 94] on span "Anna Peng 楚燕" at bounding box center [264, 95] width 159 height 8
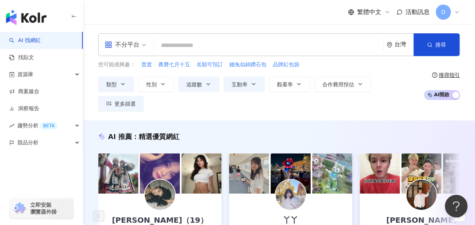
click at [190, 48] on input "search" at bounding box center [268, 45] width 223 height 14
paste input "*****"
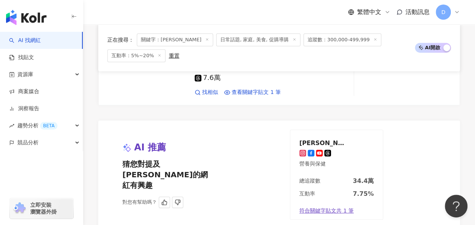
scroll to position [151, 0]
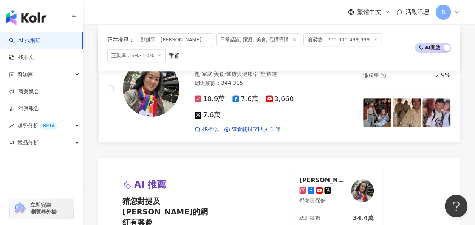
click at [163, 88] on img at bounding box center [151, 88] width 57 height 57
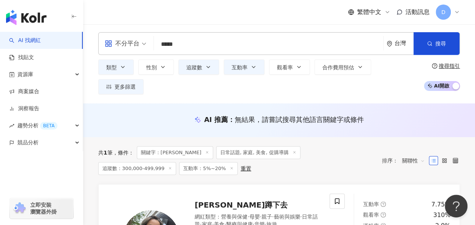
scroll to position [0, 0]
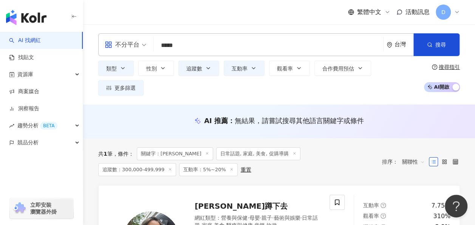
click at [236, 39] on input "*****" at bounding box center [268, 45] width 223 height 14
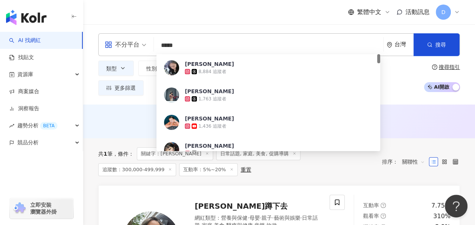
click at [239, 42] on input "*****" at bounding box center [268, 45] width 223 height 14
paste input "search"
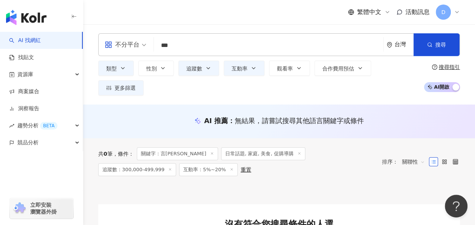
type input "***"
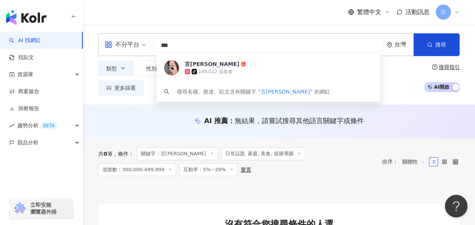
click at [197, 43] on input "***" at bounding box center [268, 45] width 223 height 14
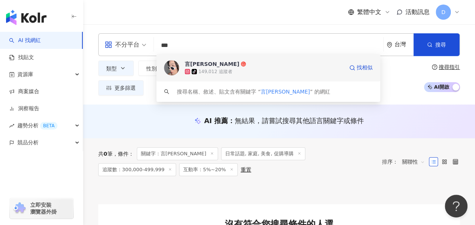
click at [204, 60] on span "言泳霈" at bounding box center [264, 64] width 159 height 8
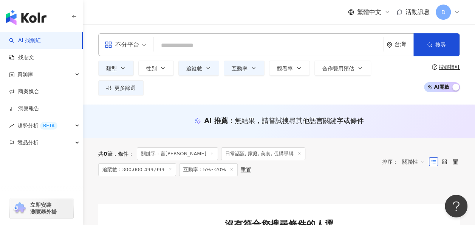
paste input "********"
type input "********"
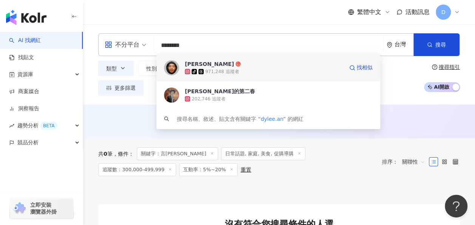
click at [219, 69] on div "971,248 追蹤者" at bounding box center [222, 71] width 34 height 6
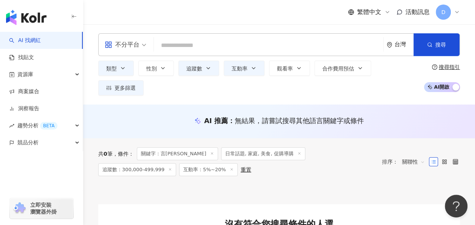
click at [225, 46] on input "search" at bounding box center [268, 45] width 223 height 14
paste input "****"
type input "****"
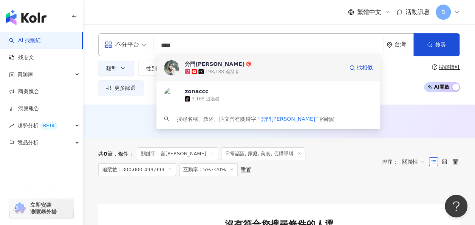
click at [205, 70] on div "198,188 追蹤者" at bounding box center [222, 71] width 34 height 6
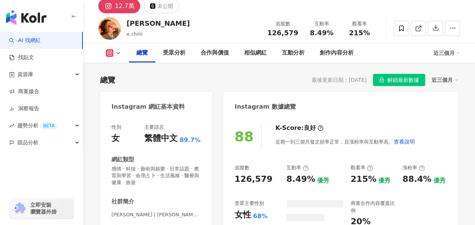
scroll to position [105, 0]
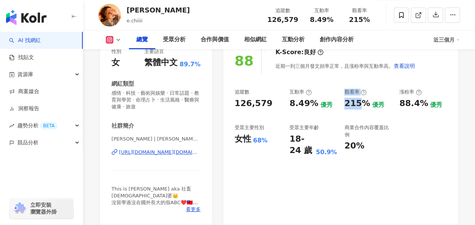
drag, startPoint x: 346, startPoint y: 104, endPoint x: 361, endPoint y: 105, distance: 15.5
click at [361, 105] on div "追蹤數 126,579 互動率 8.49% 優秀 觀看率 215% 優秀 漲粉率 88.4% 優秀 受眾主要性別 女性 68% 受眾主要年齡 18-24 歲 …" at bounding box center [341, 122] width 212 height 68
click at [361, 105] on div "215%" at bounding box center [357, 104] width 26 height 12
click at [362, 105] on div "215%" at bounding box center [357, 104] width 26 height 12
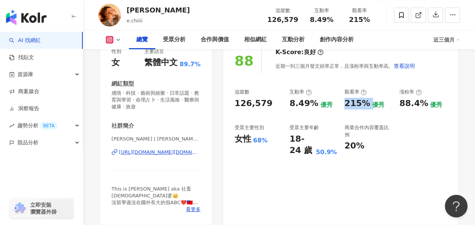
scroll to position [0, 0]
click at [362, 105] on div "215%" at bounding box center [357, 104] width 26 height 12
drag, startPoint x: 290, startPoint y: 104, endPoint x: 312, endPoint y: 105, distance: 22.3
click at [312, 105] on div "8.49%" at bounding box center [304, 104] width 29 height 12
copy div "8.49%"
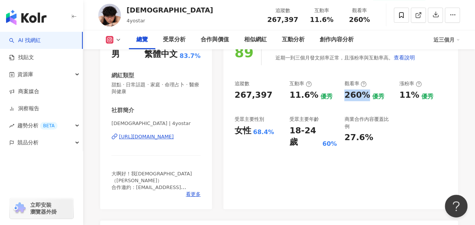
drag, startPoint x: 345, startPoint y: 98, endPoint x: 367, endPoint y: 98, distance: 21.2
click at [367, 98] on div "260%" at bounding box center [357, 95] width 26 height 12
drag, startPoint x: 287, startPoint y: 95, endPoint x: 312, endPoint y: 96, distance: 25.7
click at [312, 96] on div "追蹤數 267,397 互動率 11.6% 優秀 觀看率 260% 優秀 漲粉率 11% 優秀 受眾主要性別 女性 68.4% 受眾主要年齡 18-24 歲 …" at bounding box center [341, 114] width 212 height 68
copy div "11.6%"
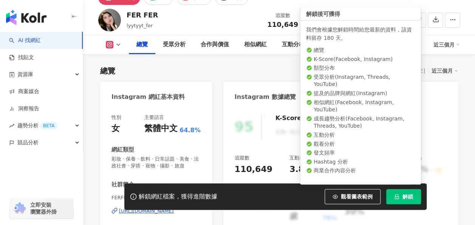
click at [409, 193] on span "解鎖" at bounding box center [408, 196] width 11 height 6
click at [414, 197] on button "解鎖" at bounding box center [403, 196] width 35 height 15
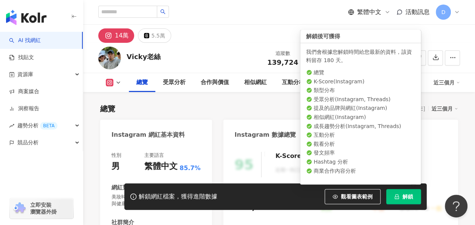
click at [409, 196] on span "解鎖" at bounding box center [408, 196] width 11 height 6
click at [397, 198] on icon "loading" at bounding box center [396, 196] width 7 height 7
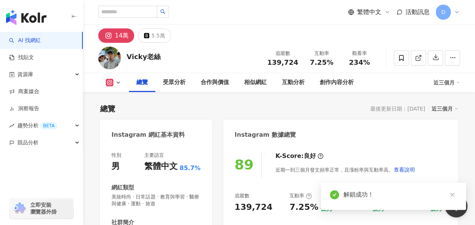
scroll to position [113, 0]
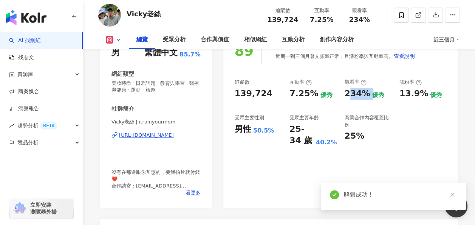
drag, startPoint x: 356, startPoint y: 95, endPoint x: 369, endPoint y: 95, distance: 12.9
click at [369, 95] on div "234% 優秀" at bounding box center [367, 94] width 47 height 12
drag, startPoint x: 369, startPoint y: 95, endPoint x: 350, endPoint y: 93, distance: 18.7
click at [352, 93] on div "234%" at bounding box center [357, 94] width 26 height 12
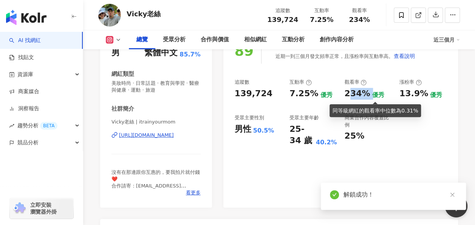
drag, startPoint x: 352, startPoint y: 94, endPoint x: 344, endPoint y: 94, distance: 7.6
click at [352, 94] on div "234%" at bounding box center [357, 94] width 26 height 12
click at [344, 93] on div "追蹤數 139,724 互動率 7.25% 優秀 觀看率 234% 優秀 漲粉率 13.9% 優秀 受眾主要性別 男性 50.5% 受眾主要年齡 25-34 …" at bounding box center [341, 113] width 212 height 68
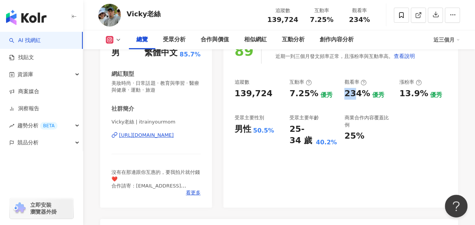
click at [342, 92] on div "追蹤數 139,724 互動率 7.25% 優秀 觀看率 234% 優秀 漲粉率 13.9% 優秀 受眾主要性別 男性 50.5% 受眾主要年齡 25-34 …" at bounding box center [341, 113] width 212 height 68
drag, startPoint x: 347, startPoint y: 93, endPoint x: 364, endPoint y: 94, distance: 17.0
click at [364, 94] on div "追蹤數 139,724 互動率 7.25% 優秀 觀看率 234% 優秀 漲粉率 13.9% 優秀 受眾主要性別 男性 50.5% 受眾主要年齡 25-34 …" at bounding box center [341, 113] width 212 height 68
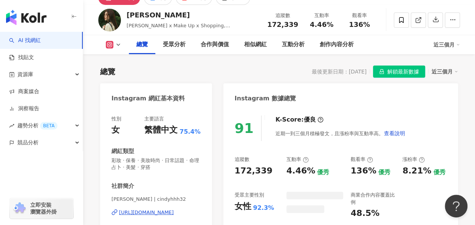
scroll to position [29, 0]
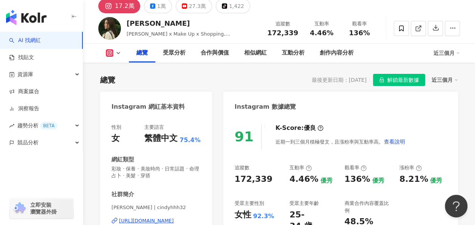
click at [346, 177] on div "136%" at bounding box center [357, 179] width 26 height 12
drag, startPoint x: 346, startPoint y: 177, endPoint x: 355, endPoint y: 178, distance: 8.9
click at [355, 178] on div "136%" at bounding box center [357, 179] width 26 height 12
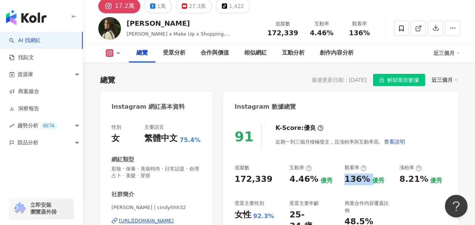
click at [355, 178] on div "136%" at bounding box center [357, 179] width 26 height 12
copy div "136%"
drag, startPoint x: 283, startPoint y: 178, endPoint x: 310, endPoint y: 178, distance: 27.6
click at [310, 178] on div "追蹤數 172,339 互動率 4.46% 優秀 觀看率 136% 優秀 漲粉率 8.21% 優秀 受眾主要性別 女性 92.3% 受眾主要年齡 25-34 …" at bounding box center [341, 198] width 212 height 68
click at [312, 179] on div "4.46%" at bounding box center [304, 179] width 29 height 12
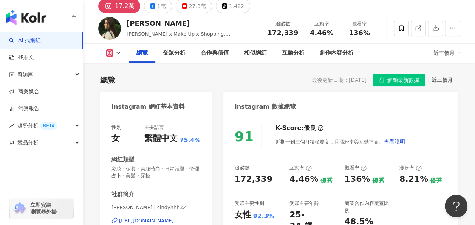
click at [301, 179] on div "4.46%" at bounding box center [304, 179] width 29 height 12
copy div "4.46%"
click at [235, 170] on div "追蹤數" at bounding box center [242, 167] width 15 height 7
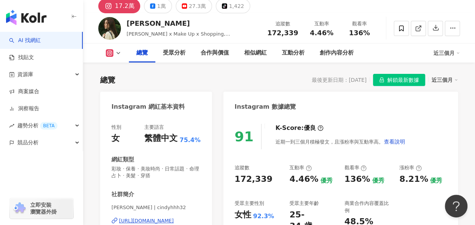
scroll to position [105, 0]
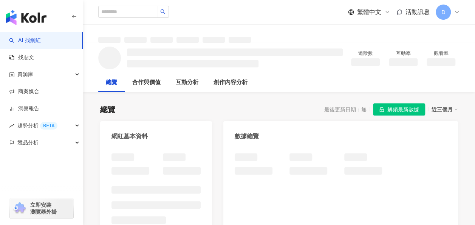
scroll to position [38, 0]
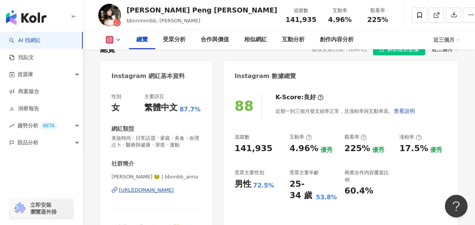
scroll to position [67, 0]
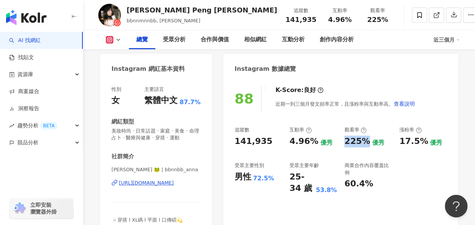
drag, startPoint x: 343, startPoint y: 142, endPoint x: 366, endPoint y: 141, distance: 22.7
click at [366, 141] on div "追蹤數 141,935 互動率 4.96% 優秀 觀看率 225% 優秀 漲粉率 17.5% 優秀 受眾主要性別 男性 72.5% 受眾主要年齡 25-34 …" at bounding box center [341, 160] width 212 height 68
copy div "225%"
drag, startPoint x: 288, startPoint y: 141, endPoint x: 312, endPoint y: 139, distance: 24.0
click at [312, 139] on div "追蹤數 141,935 互動率 4.96% 優秀 觀看率 225% 優秀 漲粉率 17.5% 優秀 受眾主要性別 男性 72.5% 受眾主要年齡 25-34 …" at bounding box center [341, 160] width 212 height 68
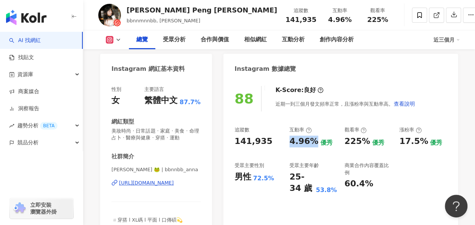
copy div "4.96%"
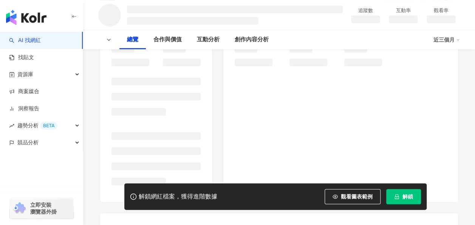
scroll to position [113, 0]
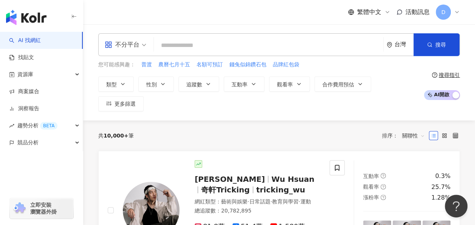
click at [231, 46] on input "search" at bounding box center [268, 45] width 223 height 14
type input "*********"
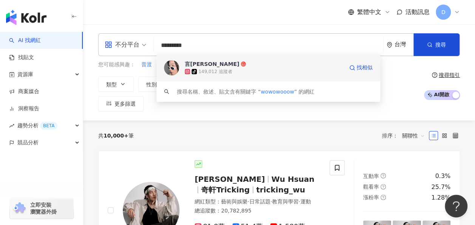
click at [187, 64] on div "言[PERSON_NAME]" at bounding box center [212, 64] width 54 height 8
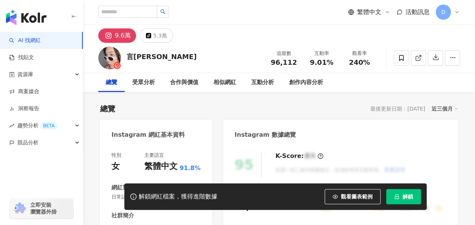
click at [405, 193] on span "解鎖" at bounding box center [408, 196] width 11 height 6
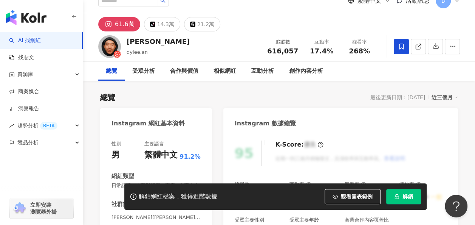
scroll to position [76, 0]
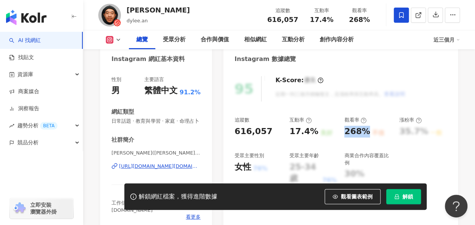
drag, startPoint x: 356, startPoint y: 131, endPoint x: 364, endPoint y: 132, distance: 7.6
click at [364, 132] on div "追蹤數 616,057 互動率 17.4% 良好 觀看率 268% 不佳 漲粉率 35.7% 一般 受眾主要性別 女性 76% 受眾主要年齡 25-34 歲 …" at bounding box center [341, 150] width 212 height 68
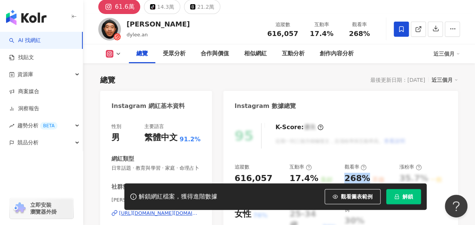
scroll to position [0, 0]
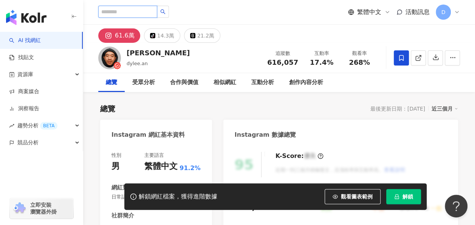
click at [145, 14] on input "search" at bounding box center [127, 12] width 59 height 12
paste input "***"
type input "***"
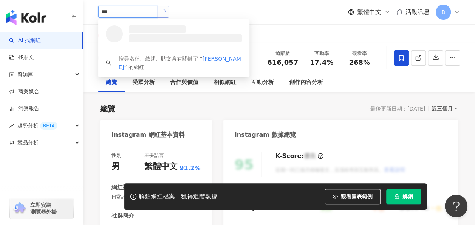
click at [169, 11] on button "button" at bounding box center [163, 12] width 12 height 12
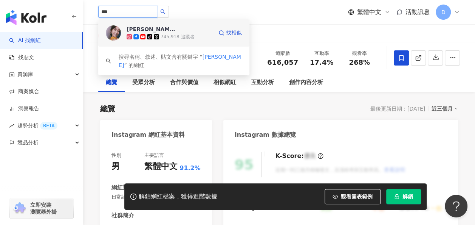
click at [135, 25] on div "[PERSON_NAME]" at bounding box center [151, 29] width 49 height 8
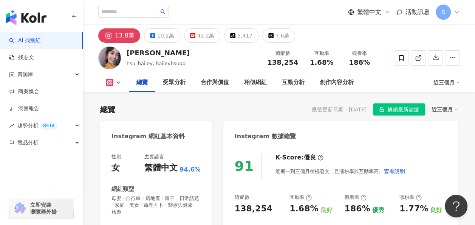
scroll to position [76, 0]
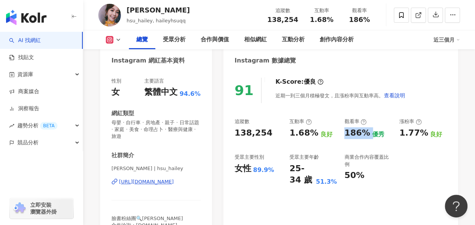
drag, startPoint x: 344, startPoint y: 135, endPoint x: 368, endPoint y: 135, distance: 24.2
click at [368, 135] on div "186% 優秀" at bounding box center [367, 133] width 47 height 12
copy div "186%"
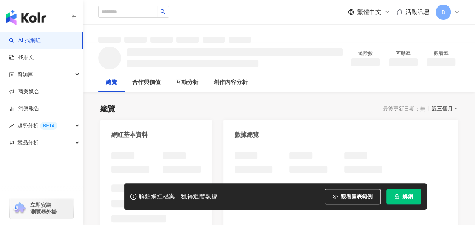
scroll to position [38, 0]
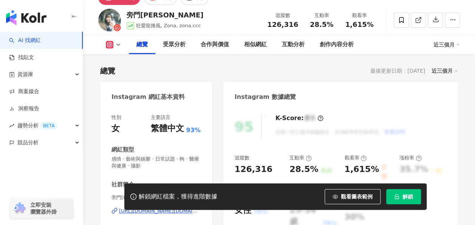
scroll to position [67, 0]
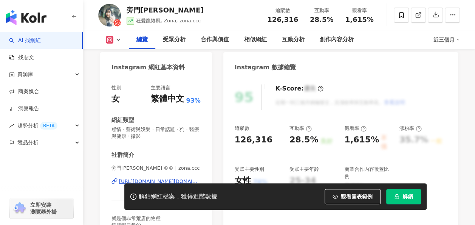
click at [398, 192] on button "解鎖" at bounding box center [403, 196] width 35 height 15
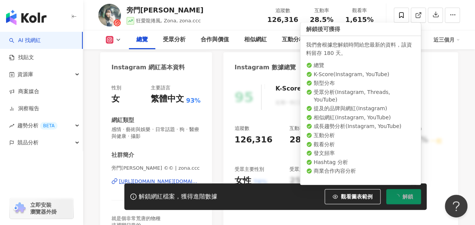
scroll to position [0, 0]
click at [412, 193] on span "解鎖" at bounding box center [408, 196] width 11 height 6
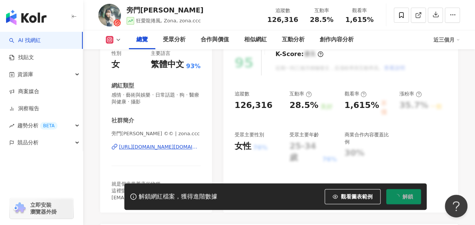
scroll to position [105, 0]
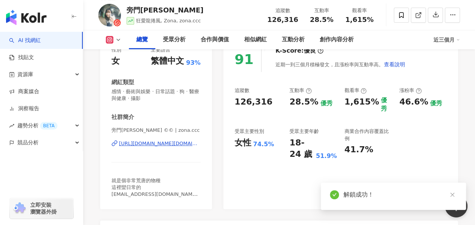
drag, startPoint x: 163, startPoint y: 142, endPoint x: 141, endPoint y: 154, distance: 25.2
click at [141, 155] on div "旁門佐娜Zona ©© | zona.ccc https://www.instagram.com/zona.ccc/" at bounding box center [156, 149] width 89 height 44
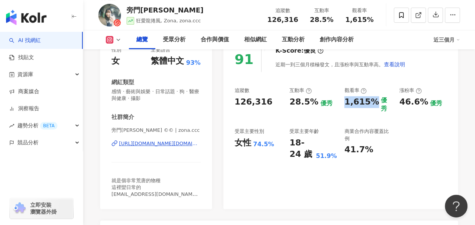
drag, startPoint x: 343, startPoint y: 103, endPoint x: 372, endPoint y: 101, distance: 29.1
click at [372, 101] on div "追蹤數 126,316 互動率 28.5% 優秀 觀看率 1,615% 優秀 漲粉率 46.6% 優秀 受眾主要性別 女性 74.5% 受眾主要年齡 18-2…" at bounding box center [341, 123] width 212 height 73
copy div "1,615%"
click at [42, 19] on img "button" at bounding box center [26, 17] width 40 height 15
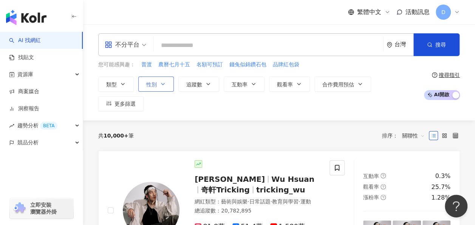
click at [147, 88] on button "性別" at bounding box center [156, 83] width 36 height 15
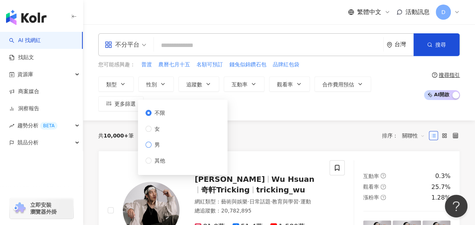
click at [165, 145] on label "男" at bounding box center [157, 144] width 23 height 8
click at [120, 82] on icon "button" at bounding box center [123, 84] width 6 height 6
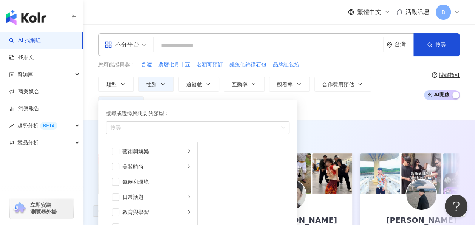
click at [323, 132] on div "AI 推薦 ： 精選優質網紅" at bounding box center [279, 136] width 362 height 9
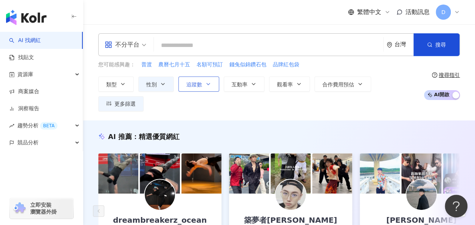
click at [209, 87] on button "追蹤數" at bounding box center [198, 83] width 41 height 15
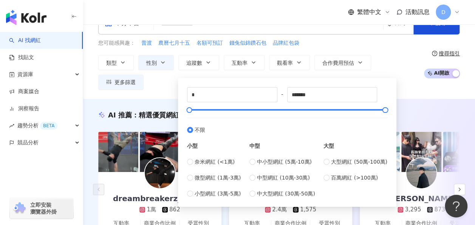
scroll to position [38, 0]
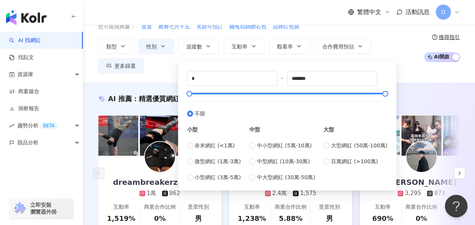
type input "******"
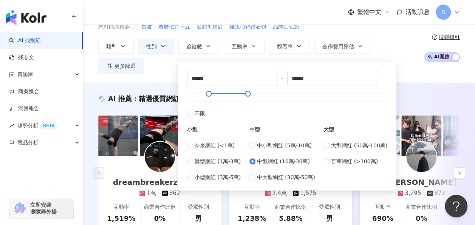
click at [415, 94] on div "AI 推薦 ： 精選優質網紅" at bounding box center [279, 98] width 362 height 9
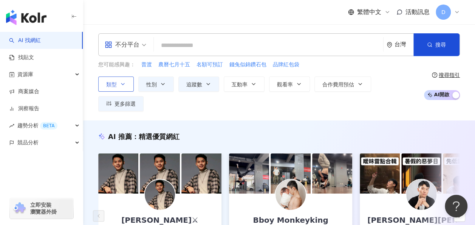
click at [125, 84] on icon "button" at bounding box center [123, 84] width 6 height 6
click at [334, 120] on div "AI 推薦 ： 精選優質網紅 PUJI MAEKEL⚔ tiktok-icon 13.7萬 互動率 136% 商業合作比例 6.25% 受眾性別 女 Bboy…" at bounding box center [279, 212] width 392 height 185
click at [197, 46] on input "search" at bounding box center [268, 45] width 223 height 14
click at [129, 86] on button "類型" at bounding box center [116, 83] width 36 height 15
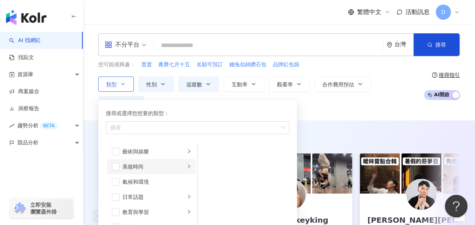
click at [187, 165] on icon "right" at bounding box center [189, 166] width 5 height 5
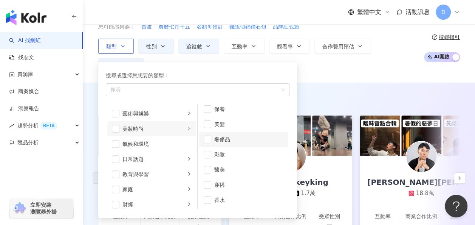
click at [211, 138] on li "奢侈品" at bounding box center [243, 139] width 89 height 15
click at [211, 184] on span "button" at bounding box center [208, 185] width 8 height 8
click at [188, 159] on icon "right" at bounding box center [189, 158] width 2 height 4
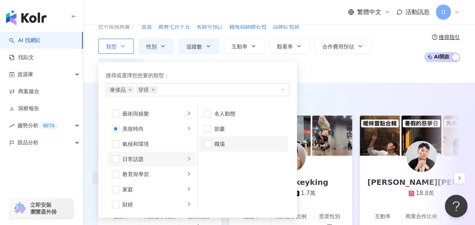
click at [211, 144] on li "職場" at bounding box center [243, 143] width 89 height 15
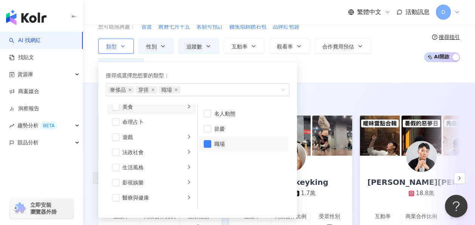
scroll to position [113, 0]
click at [322, 94] on div "AI 推薦 ： 精選優質網紅" at bounding box center [279, 98] width 362 height 9
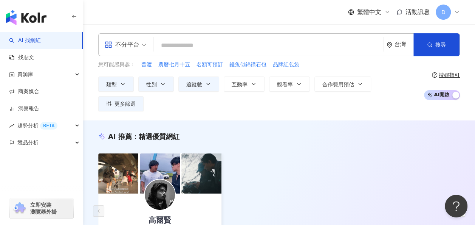
click at [140, 47] on span "不分平台" at bounding box center [126, 45] width 42 height 12
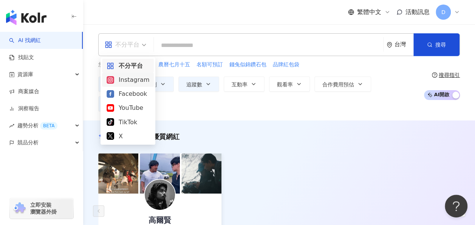
click at [133, 81] on div "Instagram" at bounding box center [128, 79] width 43 height 9
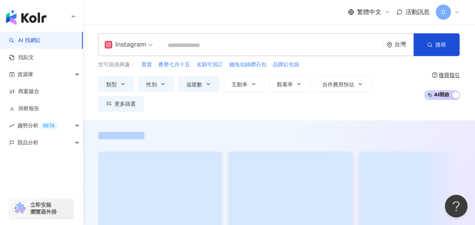
click at [287, 151] on span at bounding box center [290, 207] width 123 height 113
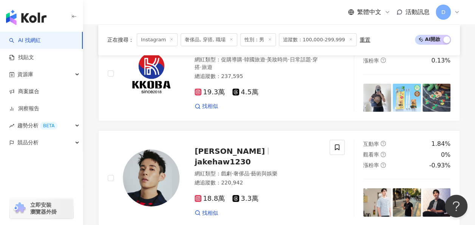
scroll to position [1323, 0]
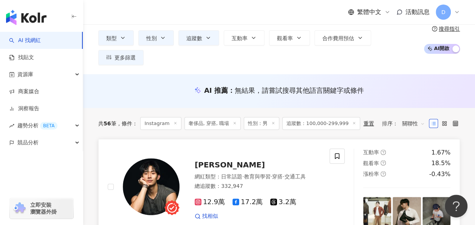
scroll to position [44, 0]
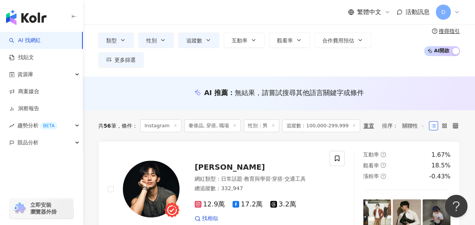
drag, startPoint x: 218, startPoint y: 142, endPoint x: 355, endPoint y: 119, distance: 138.6
click at [359, 115] on div "共 56 筆 條件 ： Instagram 奢侈品, 穿搭, 職場 性別：男 追蹤數：100,000-299,999 重置 排序： 關聯性" at bounding box center [279, 125] width 362 height 31
click at [290, 141] on link "林家佑 網紅類型 ： 日常話題 · 教育與學習 · 穿搭 · 交通工具 總追蹤數 ： 332,947 12.9萬 17.2萬 3.2萬 找相似 互動率 1.6…" at bounding box center [279, 189] width 362 height 96
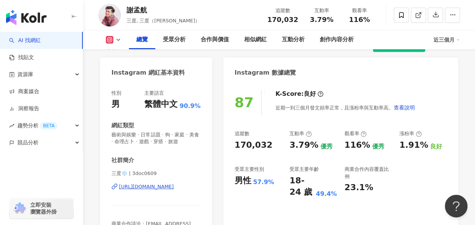
scroll to position [76, 0]
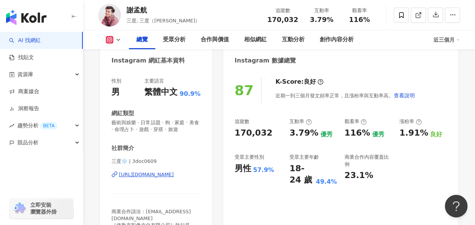
click at [147, 173] on div "https://www.instagram.com/3doc0609/" at bounding box center [146, 174] width 55 height 7
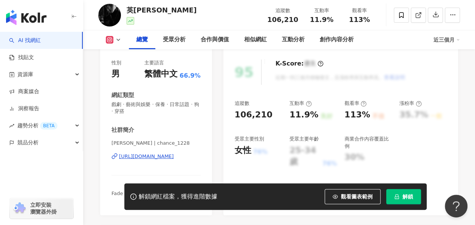
scroll to position [113, 0]
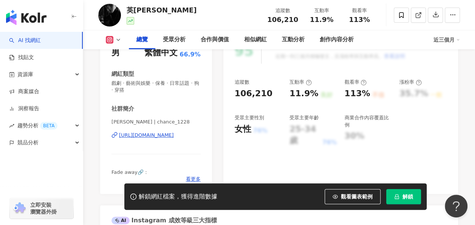
click at [156, 134] on div "[URL][DOMAIN_NAME]" at bounding box center [146, 135] width 55 height 7
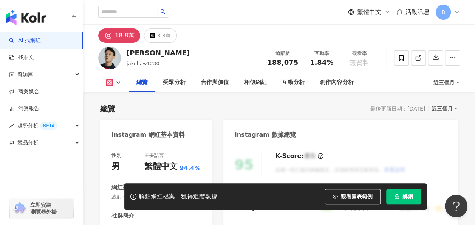
scroll to position [113, 0]
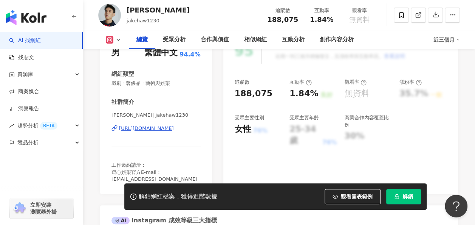
click at [166, 126] on div "[URL][DOMAIN_NAME]" at bounding box center [146, 128] width 55 height 7
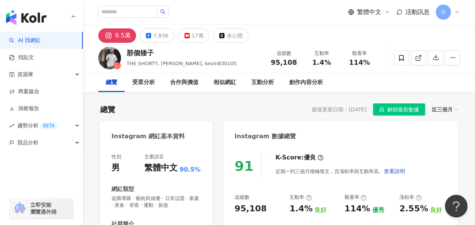
scroll to position [113, 0]
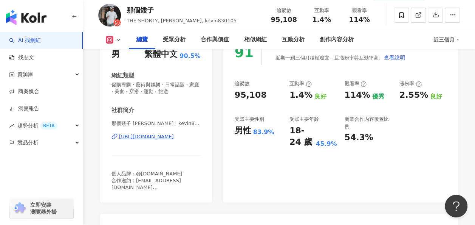
click at [152, 137] on div "[URL][DOMAIN_NAME]" at bounding box center [146, 136] width 55 height 7
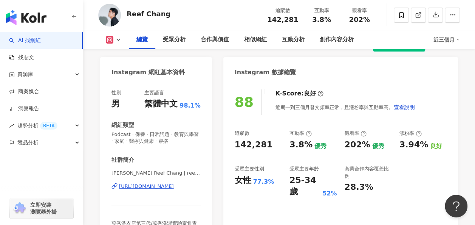
scroll to position [76, 0]
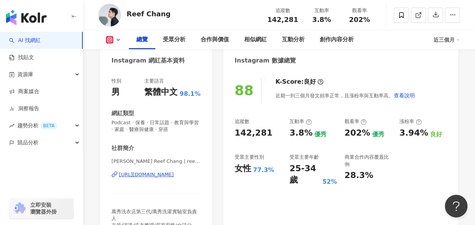
click at [149, 176] on div "https://www.instagram.com/reefchang/" at bounding box center [146, 174] width 55 height 7
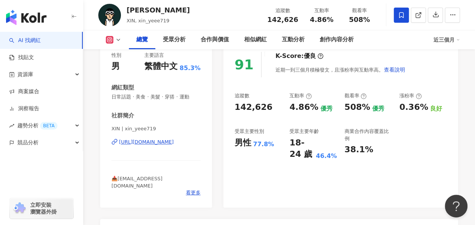
scroll to position [113, 0]
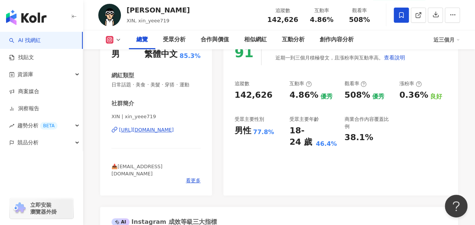
click at [173, 130] on div "[URL][DOMAIN_NAME]" at bounding box center [146, 129] width 55 height 7
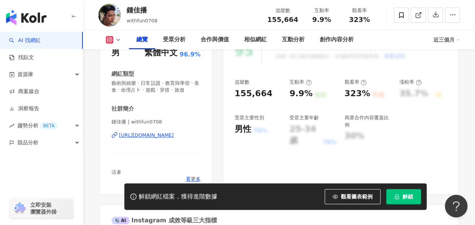
scroll to position [151, 0]
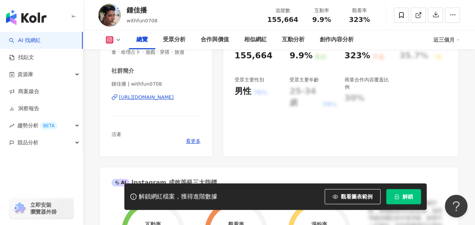
click at [166, 95] on div "[URL][DOMAIN_NAME]" at bounding box center [146, 97] width 55 height 7
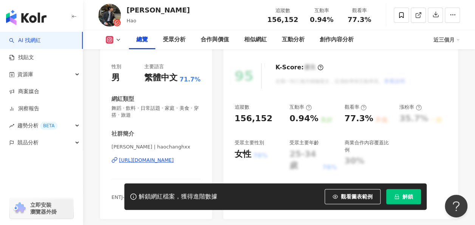
scroll to position [113, 0]
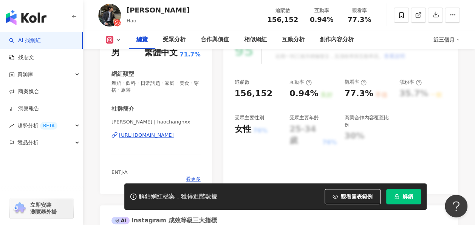
click at [172, 133] on div "https://www.instagram.com/haochanghxx/" at bounding box center [146, 135] width 55 height 7
